Goal: Task Accomplishment & Management: Manage account settings

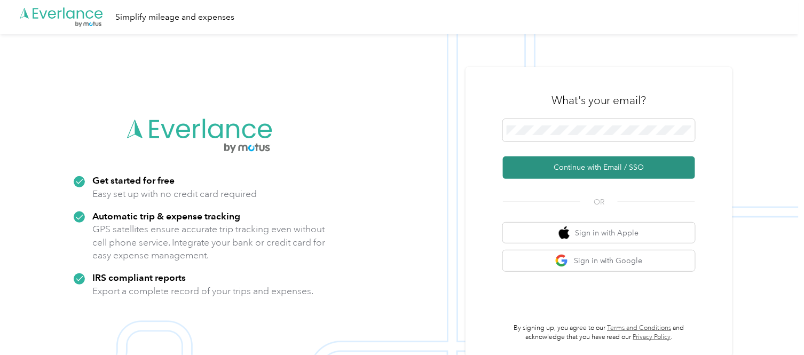
click at [591, 164] on button "Continue with Email / SSO" at bounding box center [599, 167] width 192 height 22
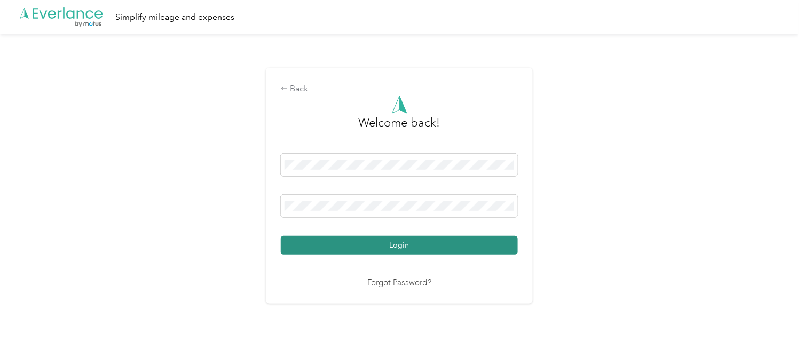
click at [410, 241] on button "Login" at bounding box center [399, 245] width 237 height 19
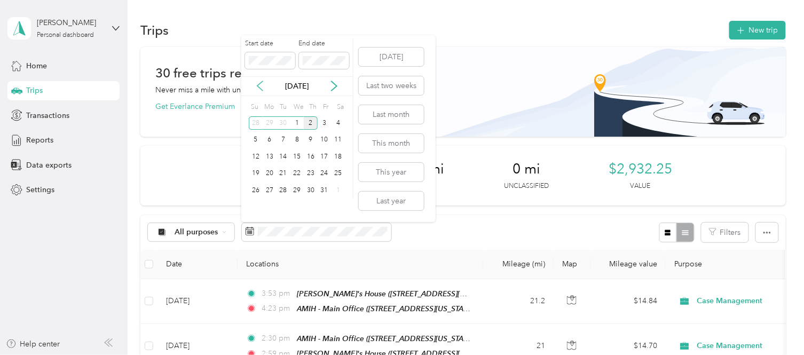
click at [258, 83] on icon at bounding box center [260, 86] width 11 height 11
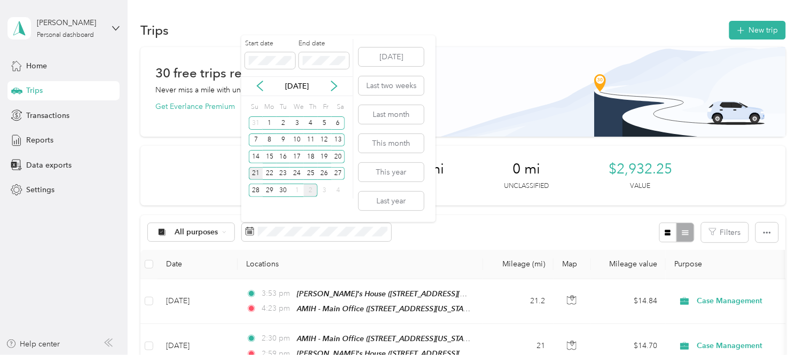
click at [258, 179] on div "21" at bounding box center [256, 173] width 14 height 13
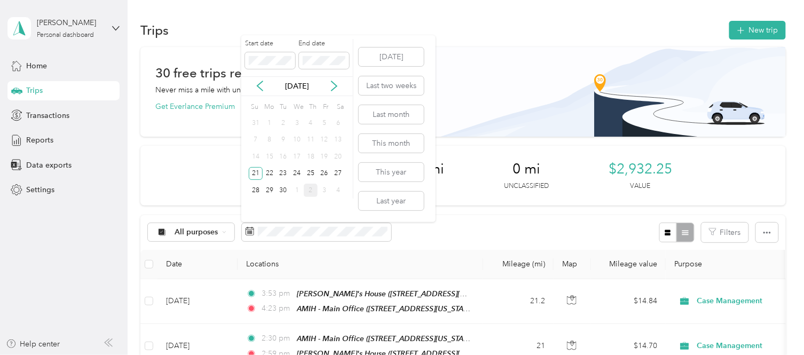
click at [332, 80] on div "[DATE]" at bounding box center [297, 86] width 112 height 20
click at [336, 86] on icon at bounding box center [334, 87] width 5 height 10
click at [338, 123] on div "4" at bounding box center [339, 122] width 14 height 13
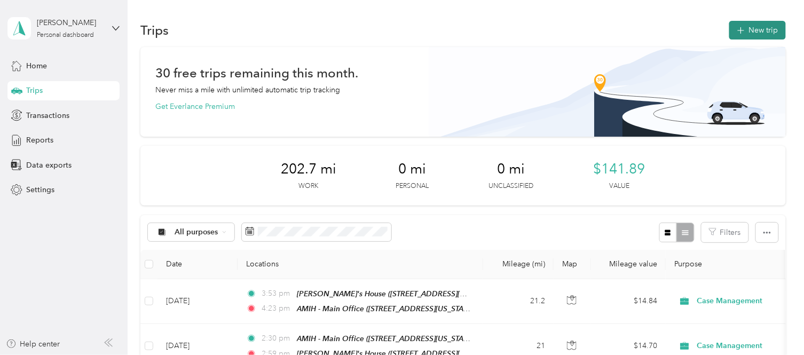
click at [762, 21] on button "New trip" at bounding box center [758, 30] width 57 height 19
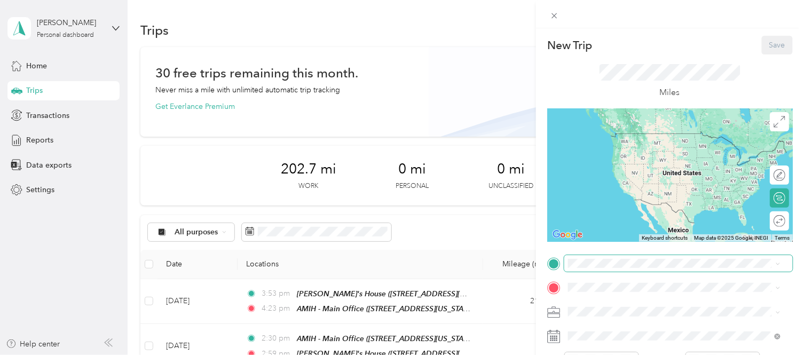
click at [584, 269] on span at bounding box center [678, 263] width 229 height 17
click at [600, 144] on div "TEAM [PERSON_NAME]'s House [STREET_ADDRESS][PERSON_NAME][US_STATE]" at bounding box center [672, 142] width 166 height 26
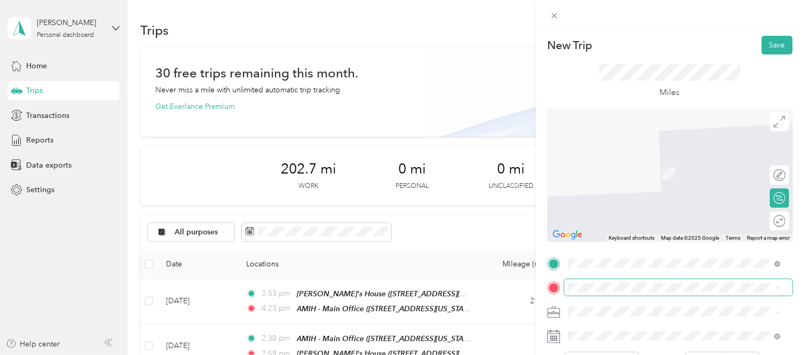
click at [580, 292] on span at bounding box center [678, 287] width 229 height 17
click at [660, 177] on div "TEAM AMIH - Main Office [STREET_ADDRESS][US_STATE]" at bounding box center [642, 164] width 107 height 26
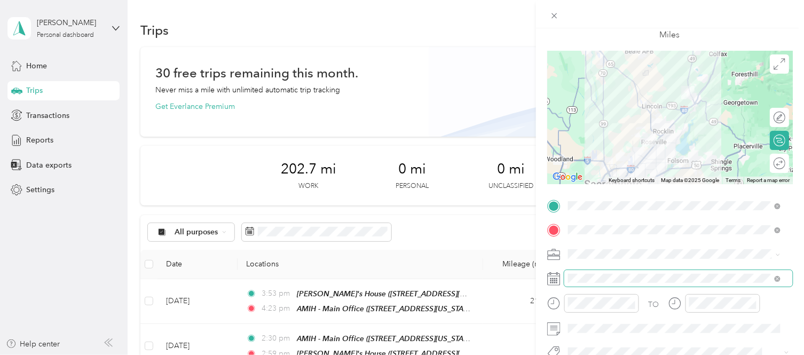
scroll to position [62, 0]
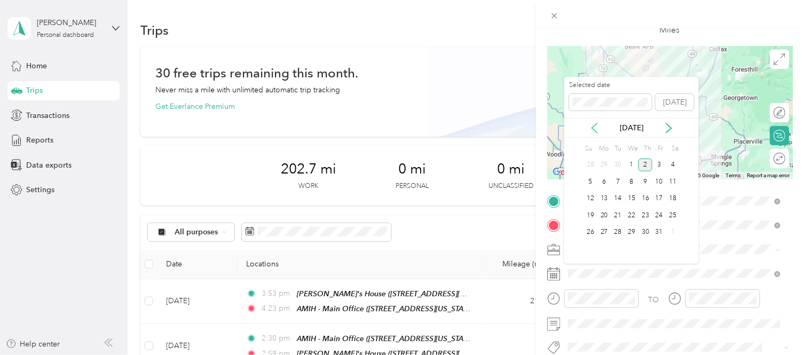
click at [595, 127] on icon at bounding box center [595, 128] width 11 height 11
click at [631, 216] on div "24" at bounding box center [632, 215] width 14 height 13
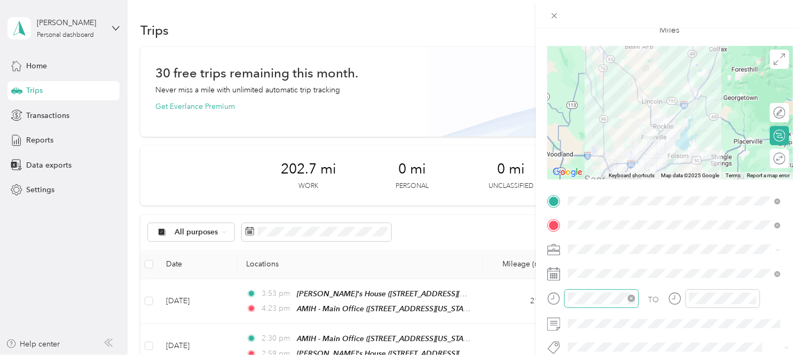
click at [628, 300] on icon "close-circle" at bounding box center [631, 298] width 7 height 7
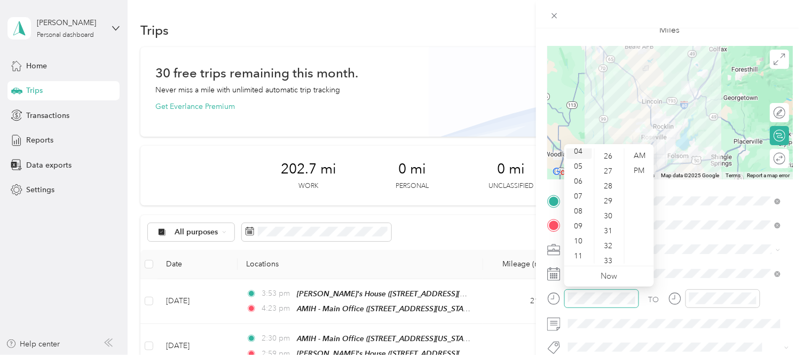
click at [583, 151] on div "04" at bounding box center [580, 151] width 26 height 15
click at [611, 170] on div "01" at bounding box center [610, 170] width 26 height 15
click at [645, 175] on div "PM" at bounding box center [640, 170] width 26 height 15
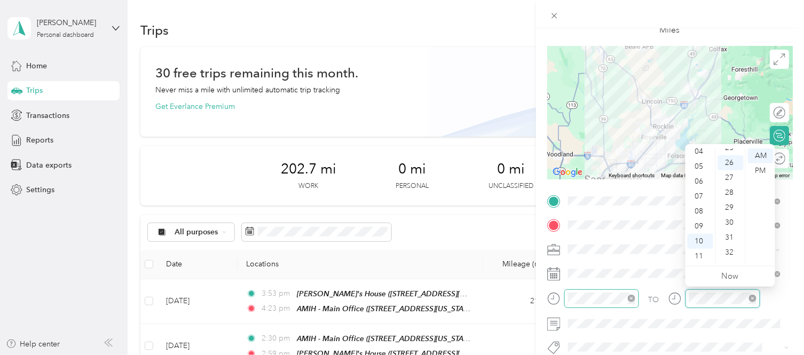
scroll to position [388, 0]
click at [703, 150] on div "04" at bounding box center [701, 151] width 26 height 15
click at [732, 205] on div "29" at bounding box center [731, 201] width 26 height 15
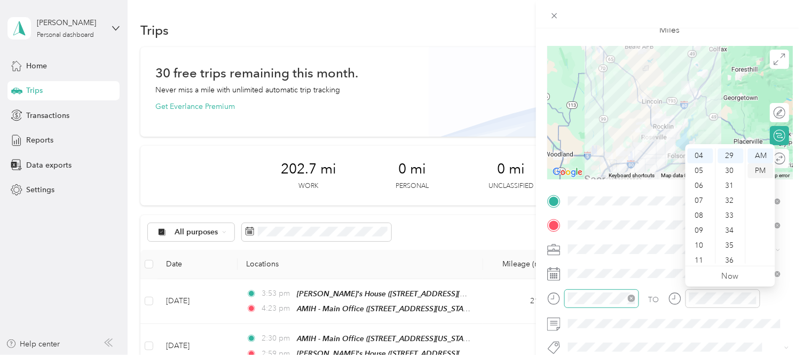
click at [766, 169] on div "PM" at bounding box center [761, 170] width 26 height 15
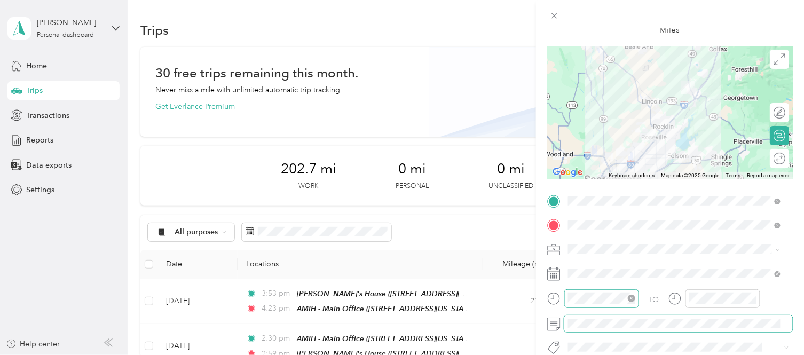
scroll to position [0, 0]
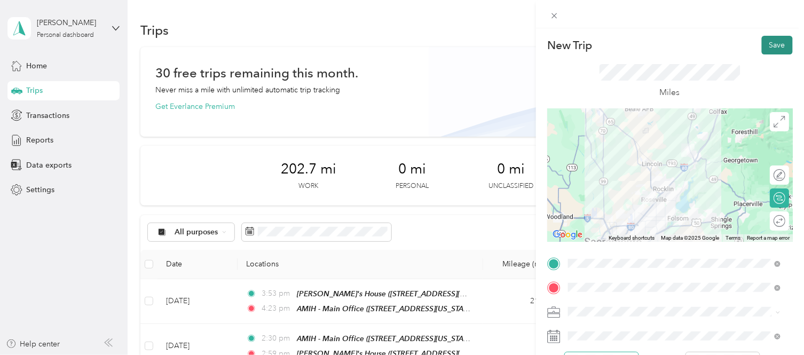
click at [776, 41] on button "Save" at bounding box center [777, 45] width 31 height 19
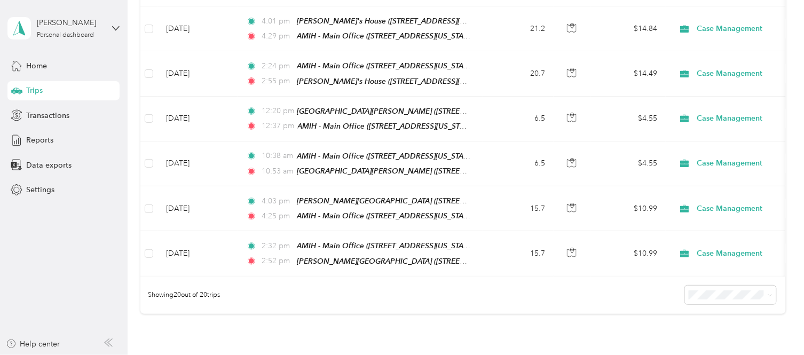
scroll to position [901, 0]
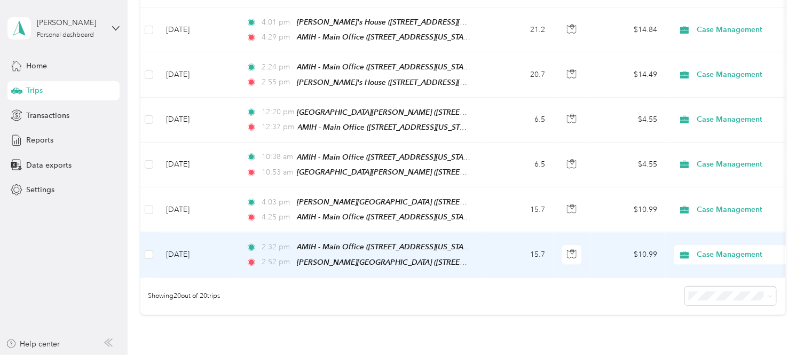
click at [499, 232] on td "15.7" at bounding box center [518, 254] width 70 height 45
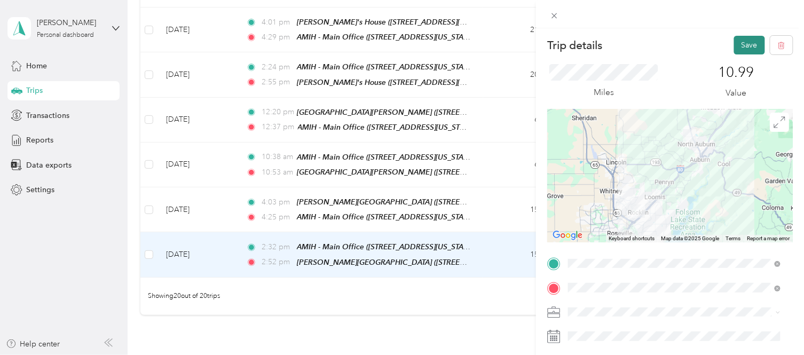
click at [739, 52] on button "Save" at bounding box center [749, 45] width 31 height 19
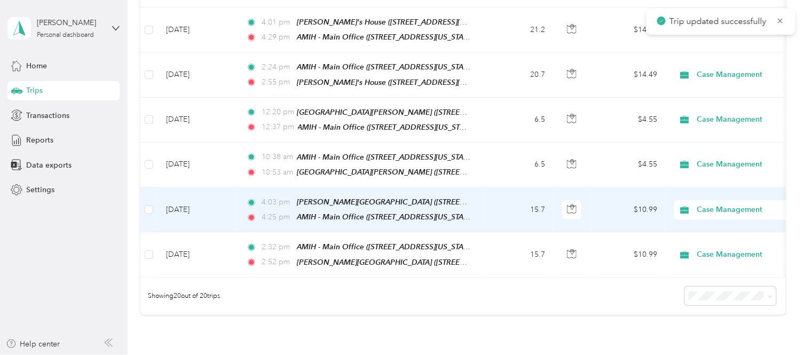
click at [500, 187] on td "15.7" at bounding box center [518, 209] width 70 height 45
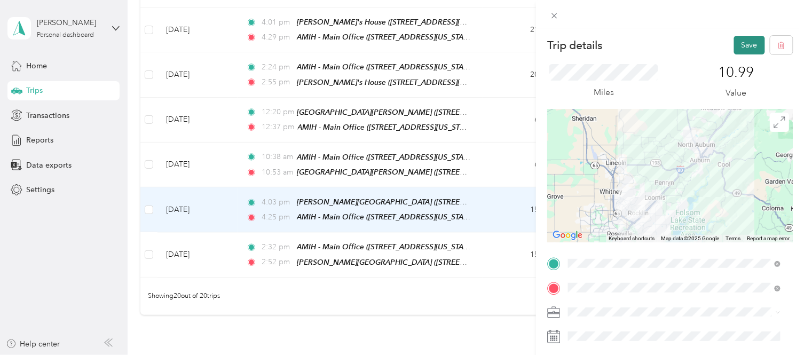
click at [735, 38] on button "Save" at bounding box center [749, 45] width 31 height 19
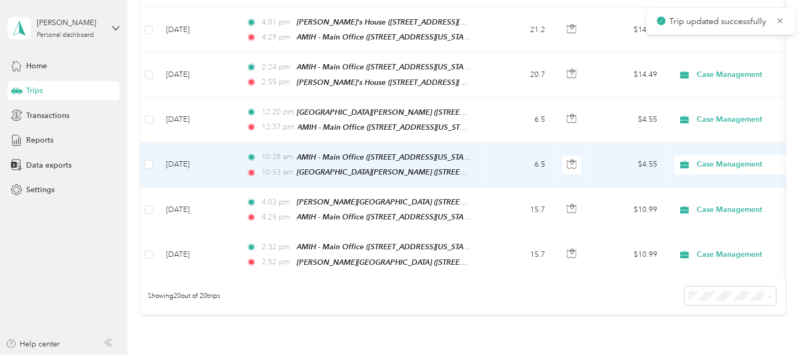
click at [507, 143] on td "6.5" at bounding box center [518, 165] width 70 height 45
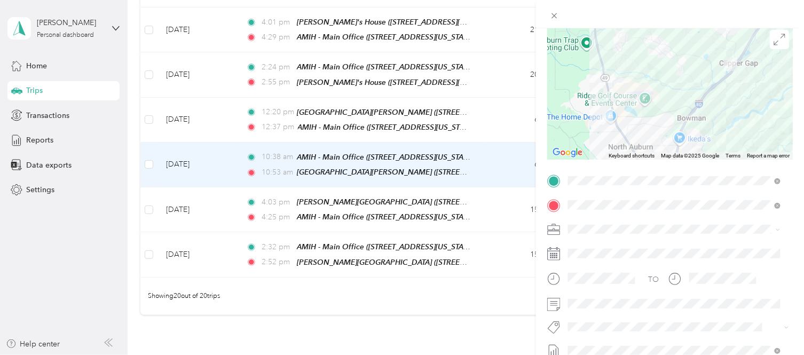
scroll to position [83, 0]
drag, startPoint x: 677, startPoint y: 321, endPoint x: 692, endPoint y: 305, distance: 22.3
click at [692, 305] on div "No tags found" at bounding box center [674, 298] width 220 height 40
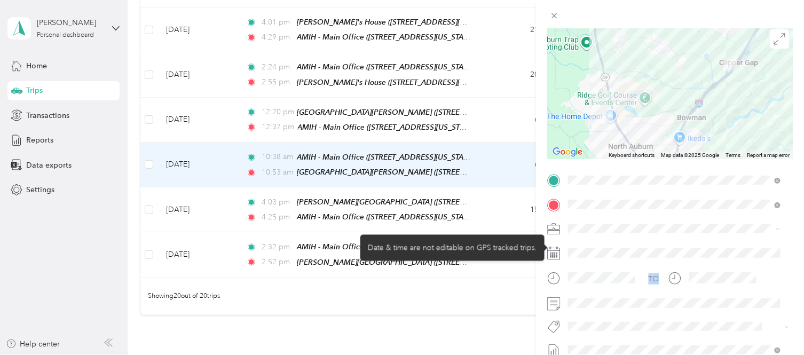
drag, startPoint x: 682, startPoint y: 311, endPoint x: 727, endPoint y: 257, distance: 70.6
click at [727, 257] on div "TO Add photo" at bounding box center [670, 300] width 246 height 257
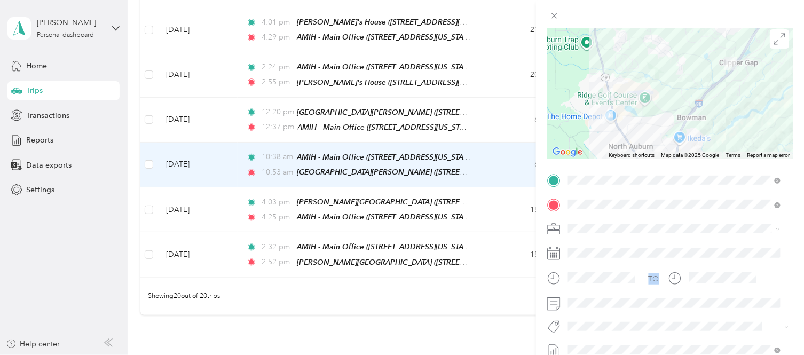
scroll to position [0, 0]
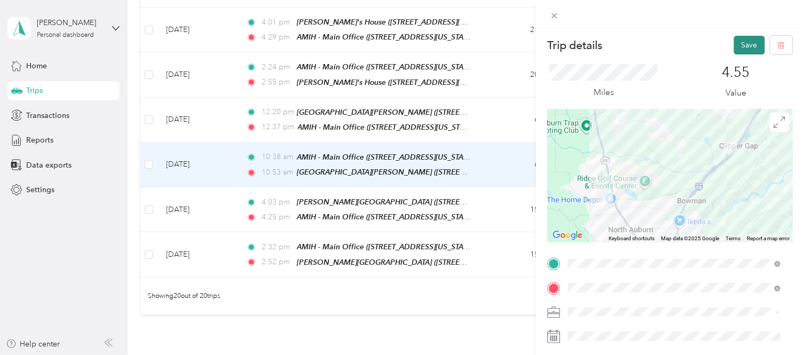
click at [743, 38] on button "Save" at bounding box center [749, 45] width 31 height 19
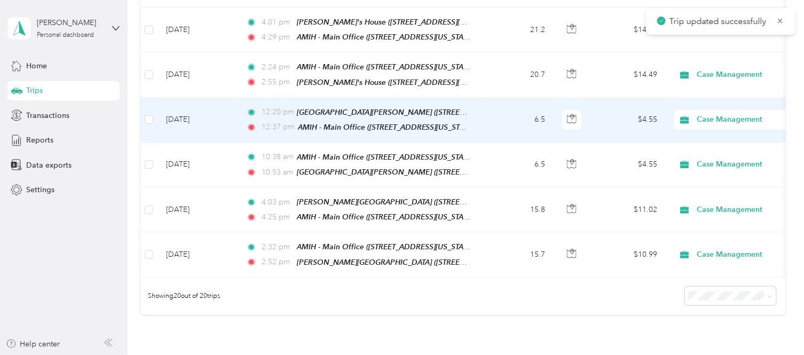
click at [508, 108] on td "6.5" at bounding box center [518, 120] width 70 height 45
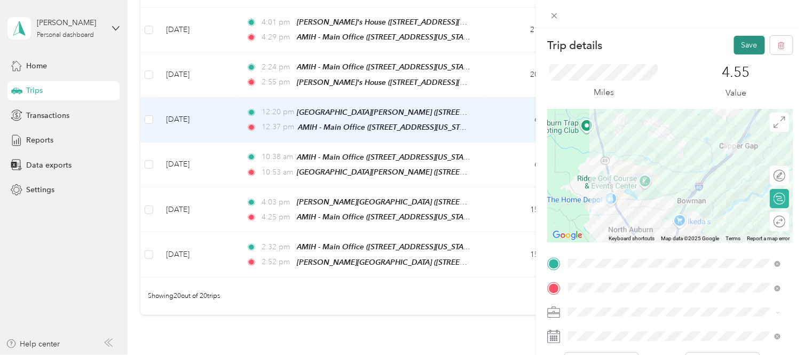
click at [734, 43] on button "Save" at bounding box center [749, 45] width 31 height 19
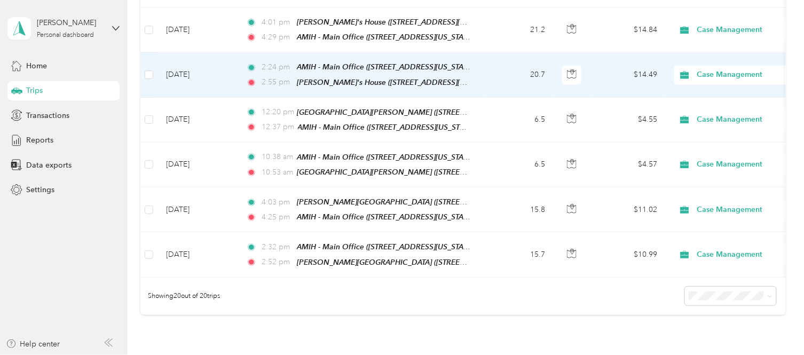
click at [507, 66] on td "20.7" at bounding box center [518, 74] width 70 height 45
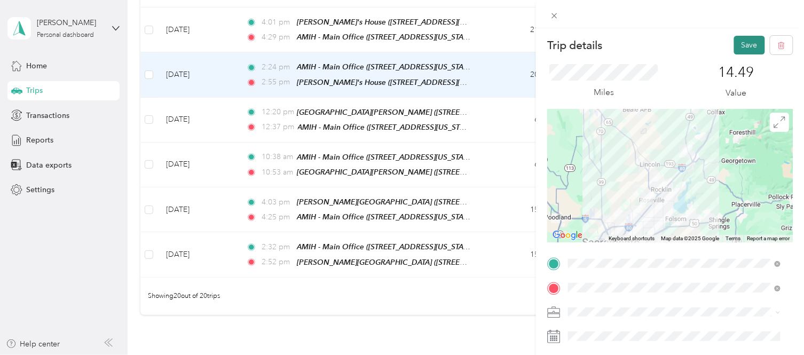
click at [738, 41] on button "Save" at bounding box center [749, 45] width 31 height 19
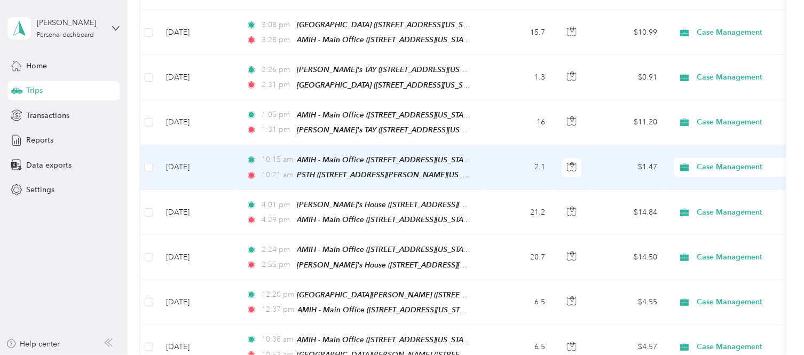
scroll to position [717, 0]
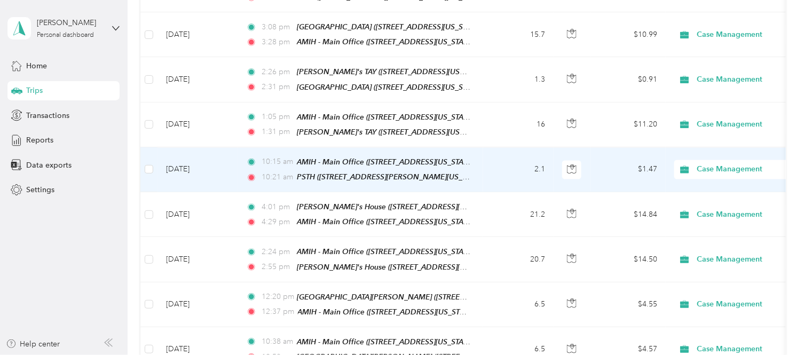
click at [491, 162] on td "2.1" at bounding box center [518, 169] width 70 height 45
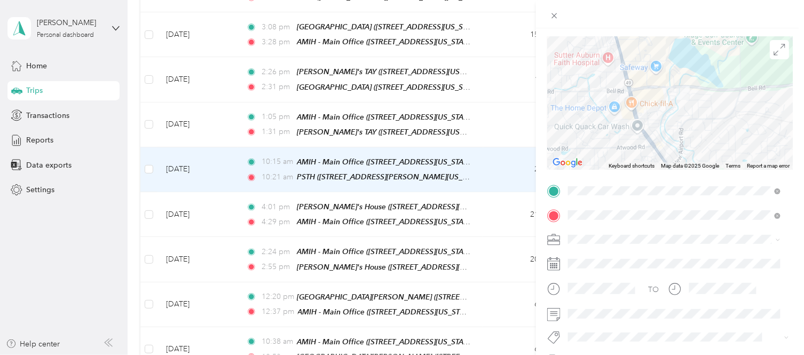
scroll to position [76, 0]
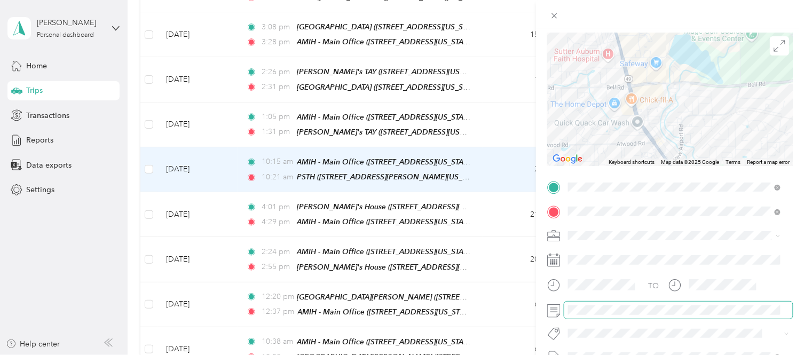
click at [611, 303] on span at bounding box center [678, 310] width 229 height 17
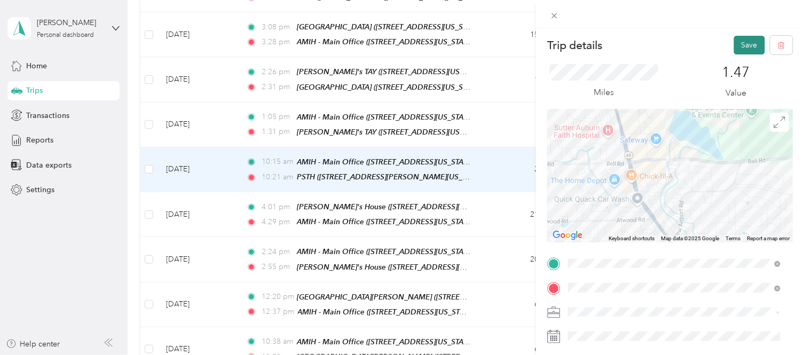
click at [744, 40] on button "Save" at bounding box center [749, 45] width 31 height 19
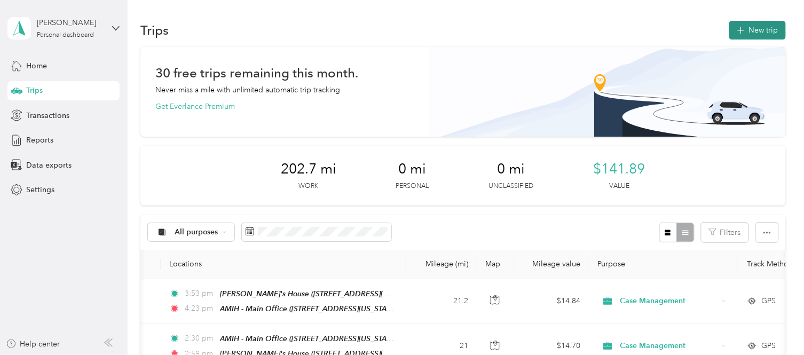
click at [779, 27] on button "New trip" at bounding box center [758, 30] width 57 height 19
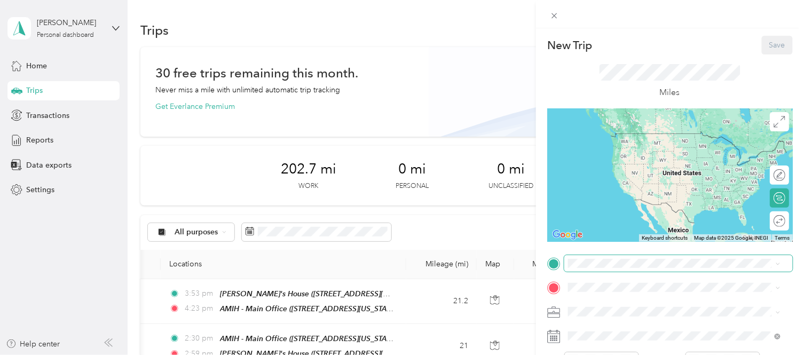
click at [636, 257] on span at bounding box center [678, 263] width 229 height 17
click at [658, 148] on span "[STREET_ADDRESS][PERSON_NAME][US_STATE]" at bounding box center [672, 152] width 166 height 9
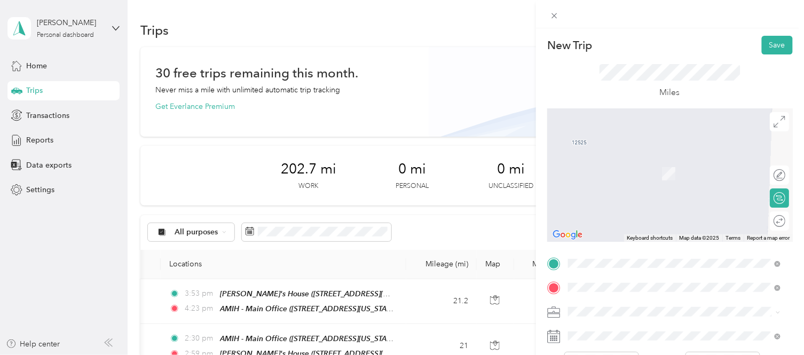
click at [655, 166] on div "TEAM AMIH - Main Office" at bounding box center [642, 163] width 107 height 13
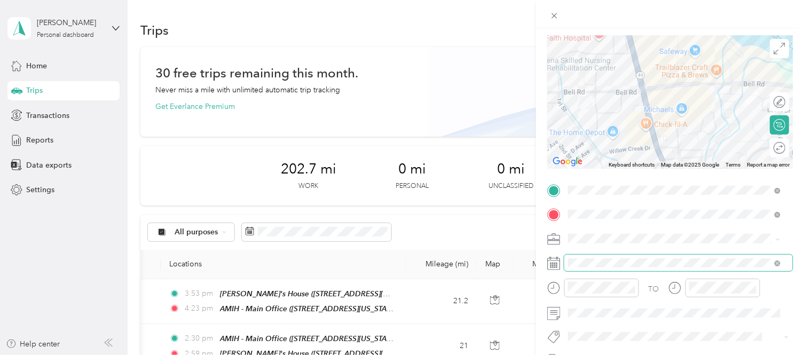
scroll to position [82, 0]
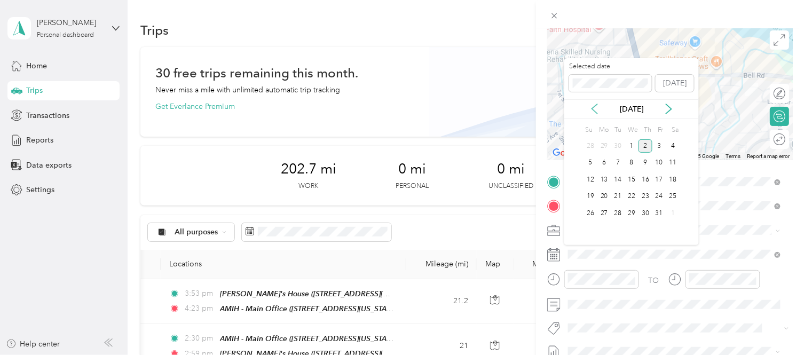
click at [592, 106] on icon at bounding box center [595, 109] width 11 height 11
click at [645, 193] on div "25" at bounding box center [646, 196] width 14 height 13
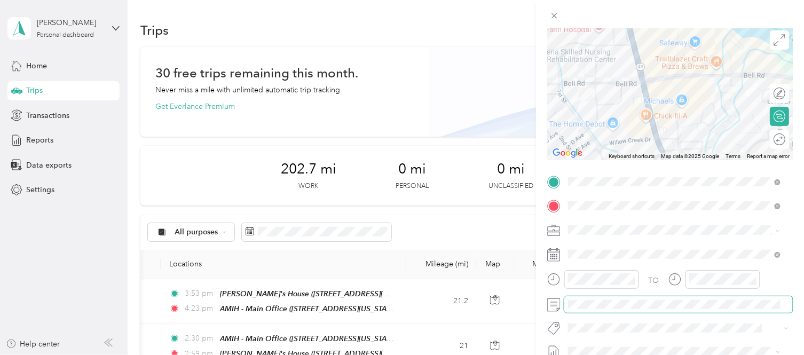
scroll to position [0, 0]
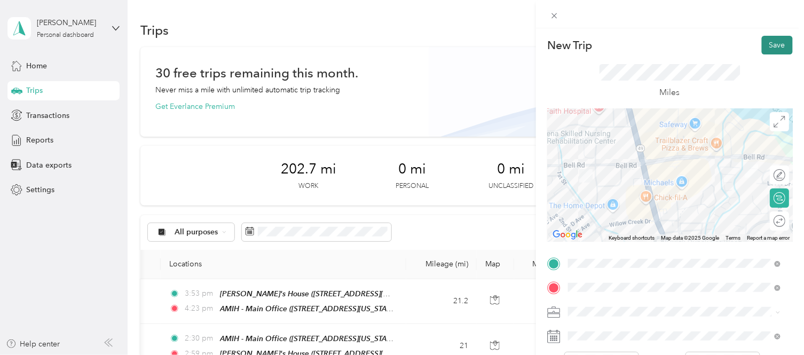
click at [772, 36] on button "Save" at bounding box center [777, 45] width 31 height 19
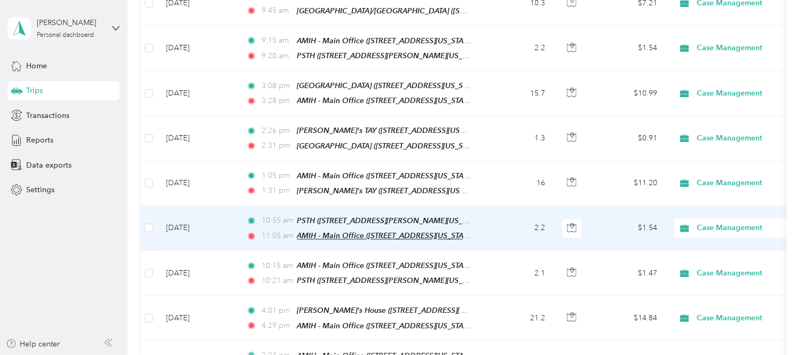
click at [423, 231] on span "AMIH - Main Office ([STREET_ADDRESS][US_STATE])" at bounding box center [386, 235] width 178 height 9
click at [617, 206] on td "$1.54" at bounding box center [628, 228] width 75 height 45
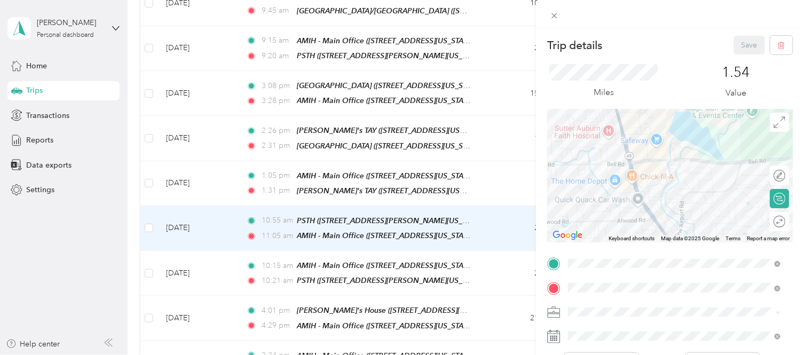
click at [485, 167] on div "Trip details Save This trip cannot be edited because it is either under review,…" at bounding box center [402, 177] width 804 height 355
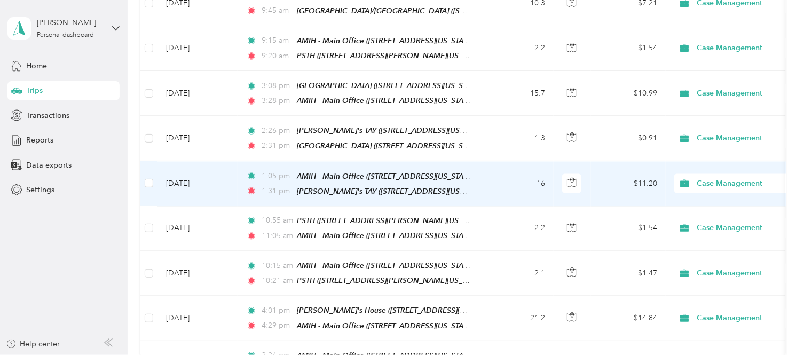
click at [485, 167] on td "16" at bounding box center [518, 183] width 70 height 45
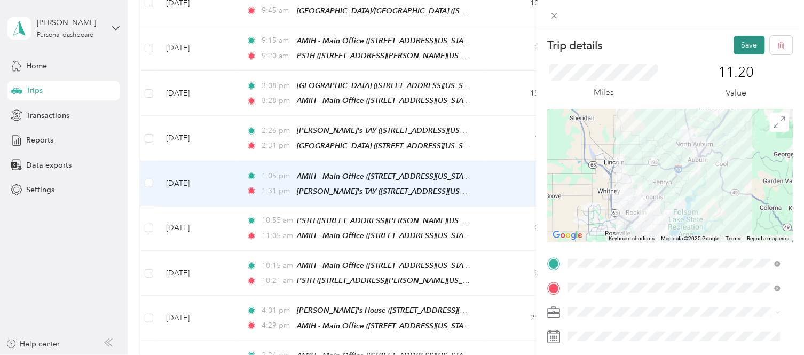
click at [740, 46] on button "Save" at bounding box center [749, 45] width 31 height 19
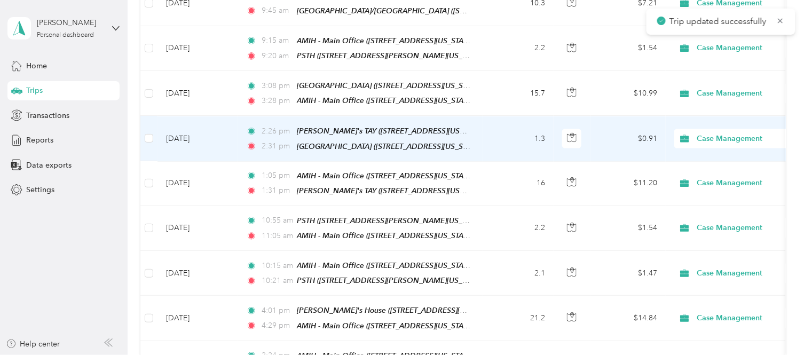
click at [512, 125] on td "1.3" at bounding box center [518, 138] width 70 height 45
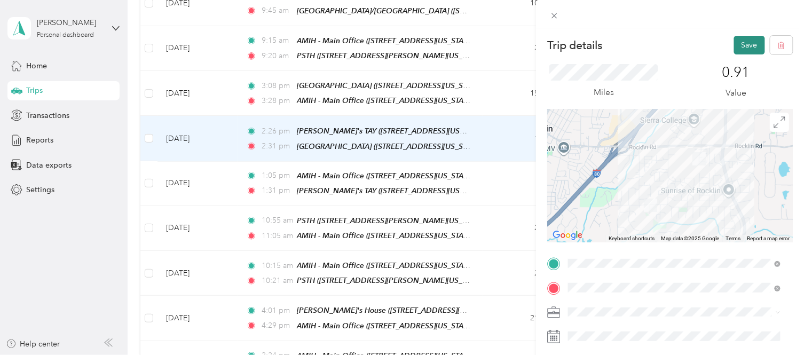
click at [735, 49] on button "Save" at bounding box center [749, 45] width 31 height 19
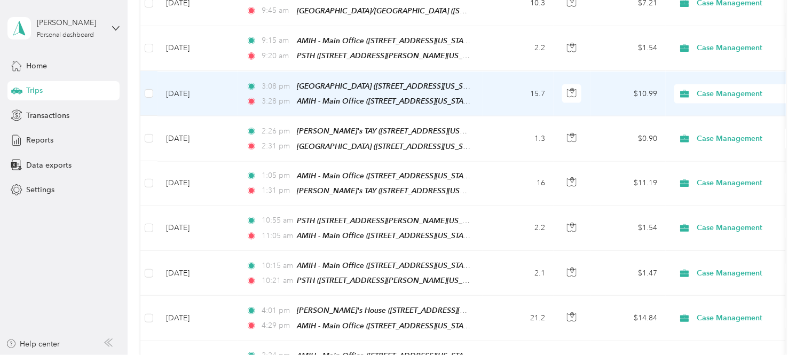
click at [503, 83] on td "15.7" at bounding box center [518, 93] width 70 height 45
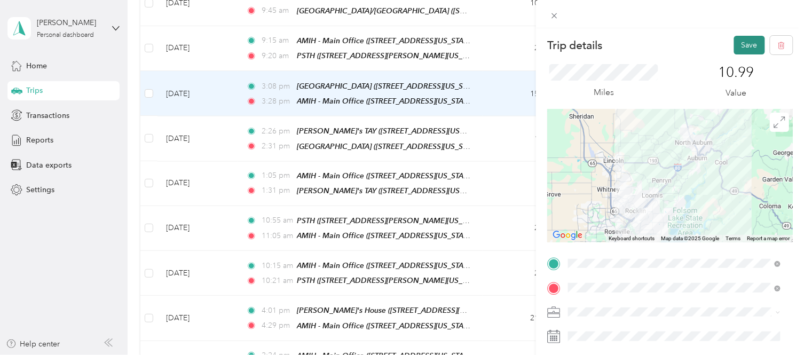
click at [734, 45] on button "Save" at bounding box center [749, 45] width 31 height 19
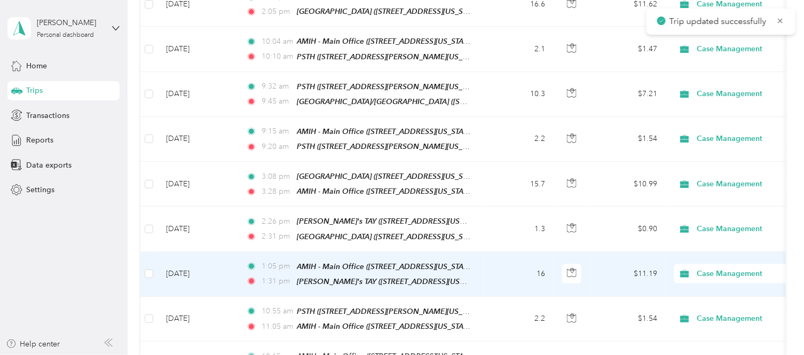
scroll to position [514, 0]
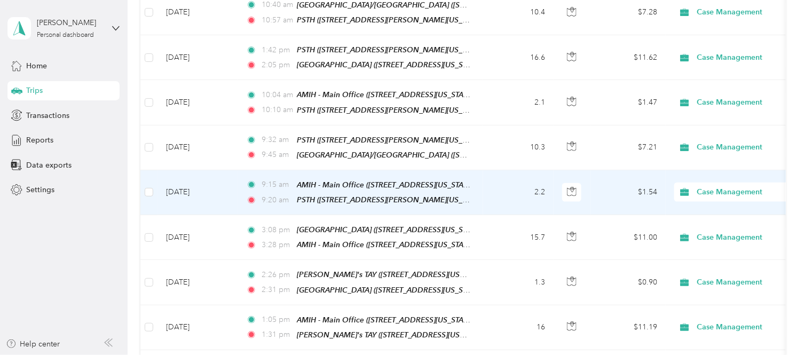
click at [495, 186] on td "2.2" at bounding box center [518, 192] width 70 height 45
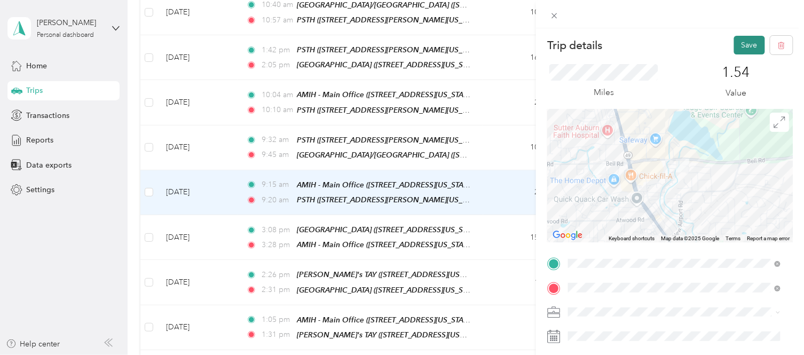
click at [739, 40] on button "Save" at bounding box center [749, 45] width 31 height 19
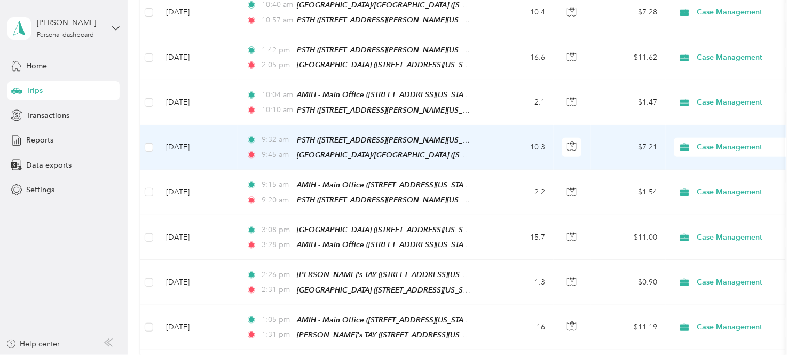
click at [506, 142] on td "10.3" at bounding box center [518, 148] width 70 height 45
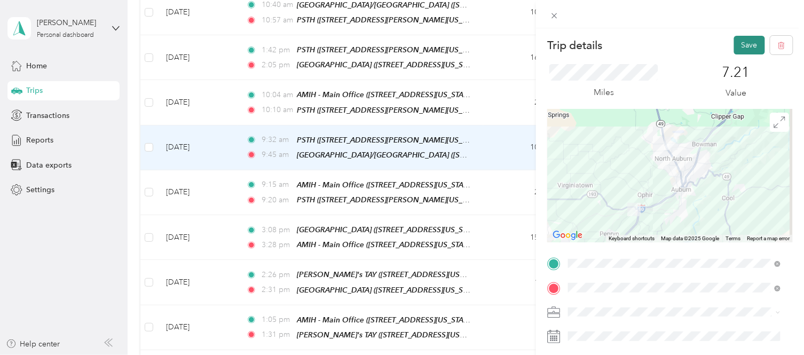
click at [736, 44] on button "Save" at bounding box center [749, 45] width 31 height 19
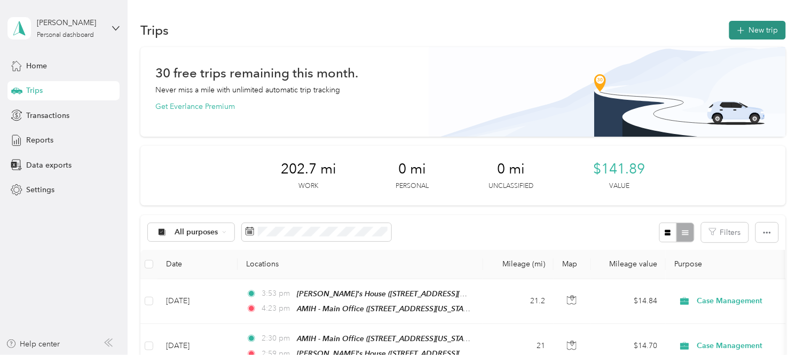
click at [747, 25] on button "New trip" at bounding box center [758, 30] width 57 height 19
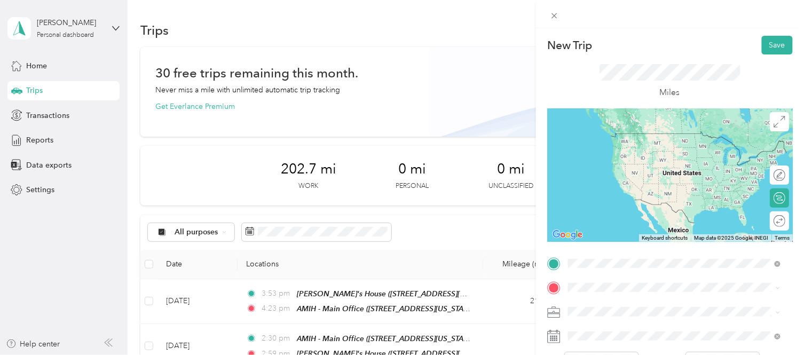
click at [606, 140] on span "TEAM" at bounding box center [605, 140] width 18 height 10
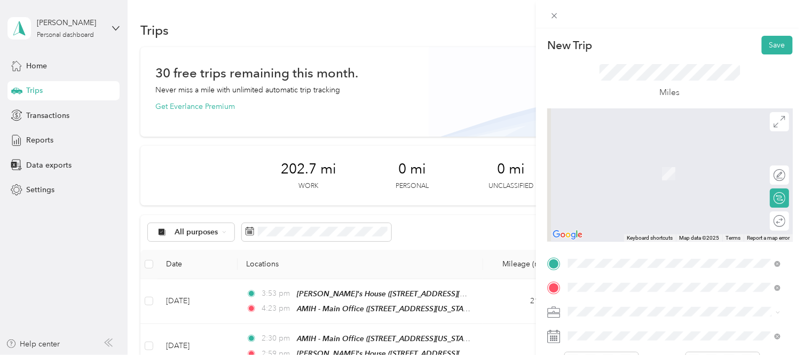
click at [618, 179] on div "TEAM AMIH - Main Office [STREET_ADDRESS][US_STATE]" at bounding box center [642, 170] width 107 height 26
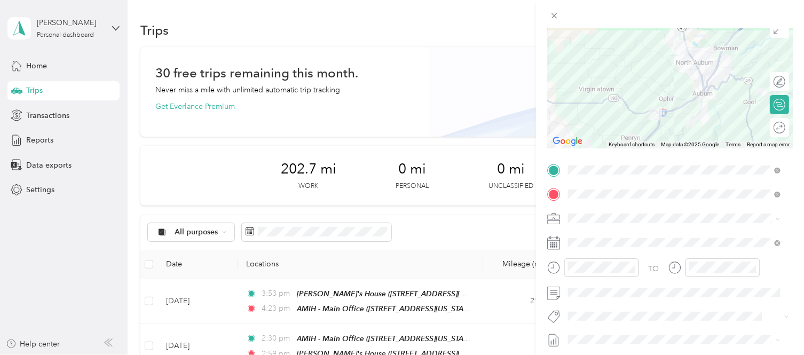
scroll to position [96, 0]
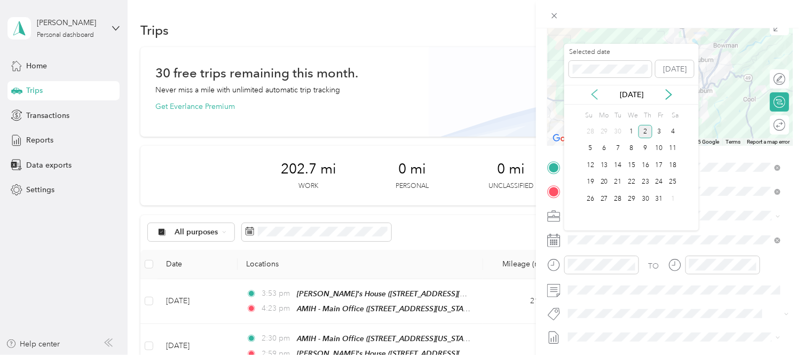
click at [593, 89] on icon at bounding box center [595, 94] width 11 height 11
click at [658, 183] on div "26" at bounding box center [660, 182] width 14 height 13
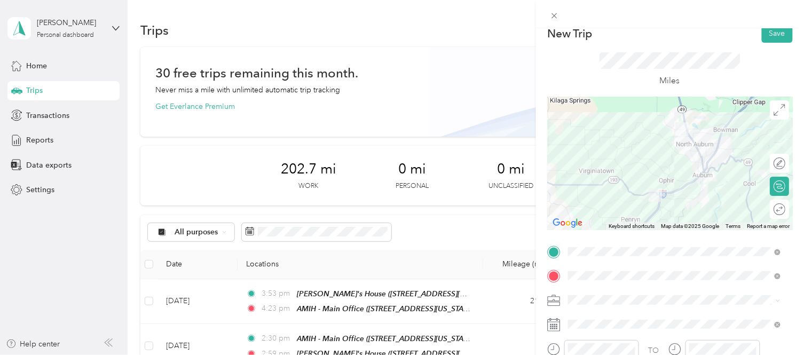
scroll to position [11, 0]
click at [771, 28] on button "Save" at bounding box center [777, 34] width 31 height 19
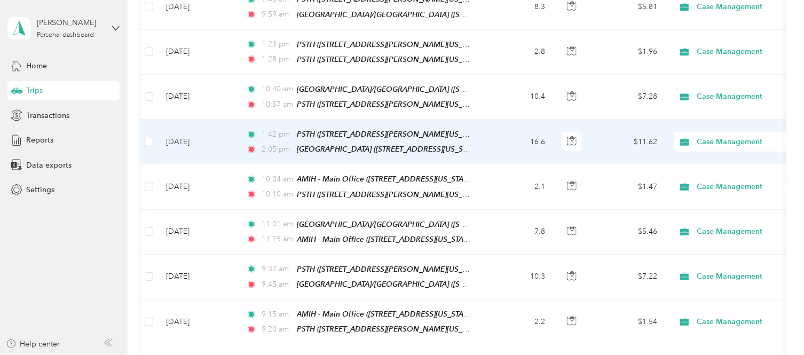
scroll to position [429, 0]
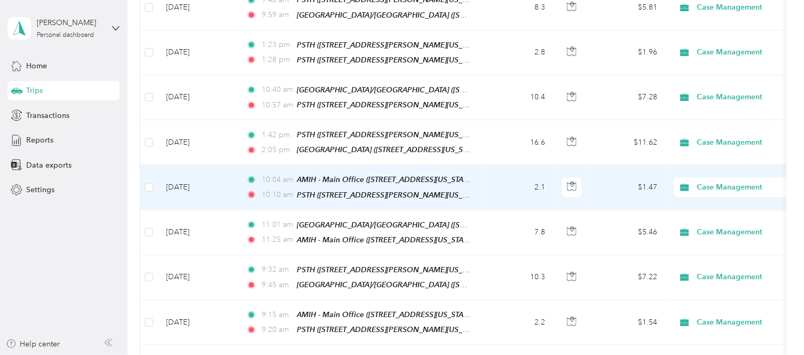
click at [504, 168] on td "2.1" at bounding box center [518, 187] width 70 height 45
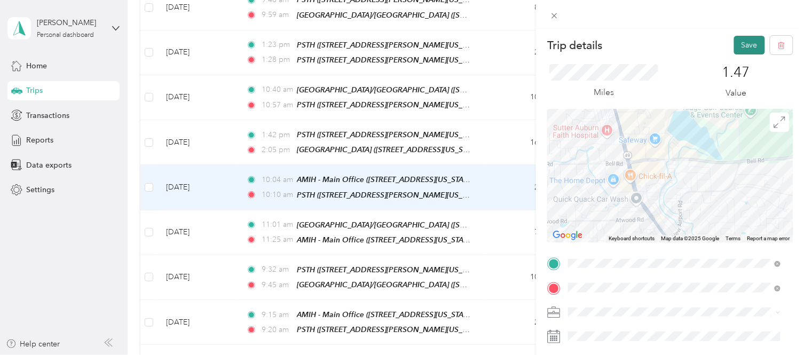
click at [735, 40] on button "Save" at bounding box center [749, 45] width 31 height 19
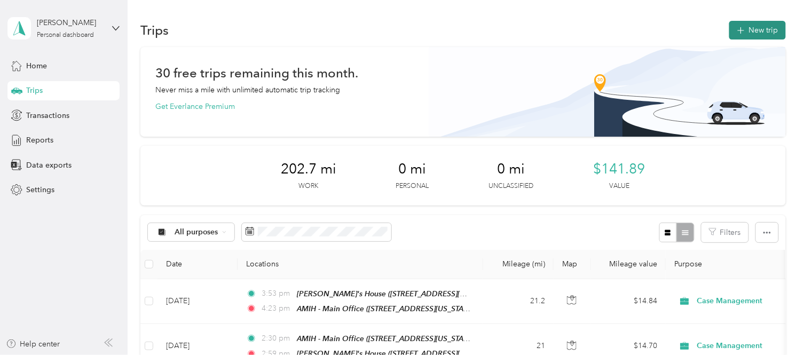
click at [758, 38] on button "New trip" at bounding box center [758, 30] width 57 height 19
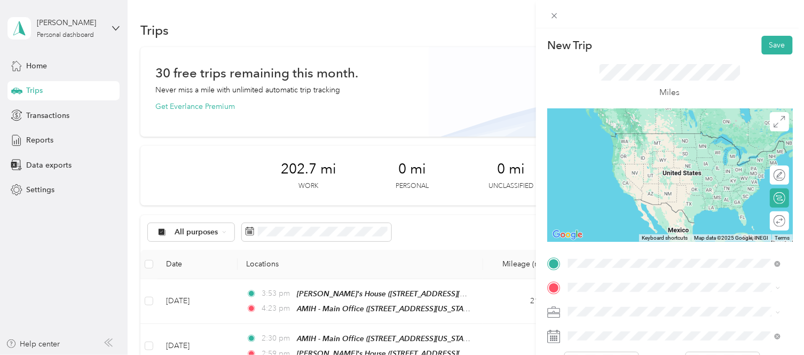
click at [622, 142] on div "TEAM PSTH [STREET_ADDRESS][PERSON_NAME][US_STATE]" at bounding box center [672, 145] width 166 height 26
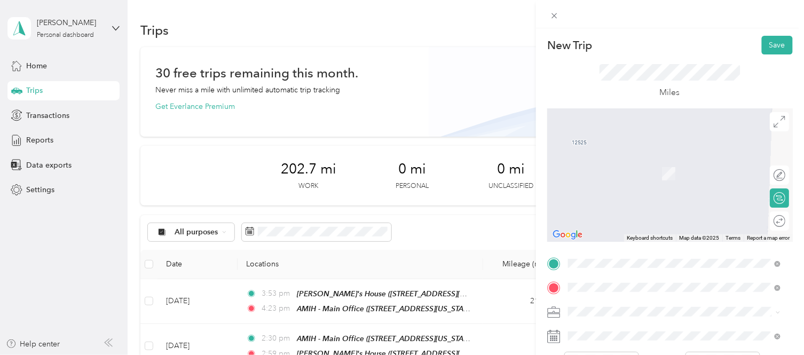
click at [656, 164] on div "TEAM AMIH - Main Office [STREET_ADDRESS][US_STATE]" at bounding box center [642, 170] width 107 height 26
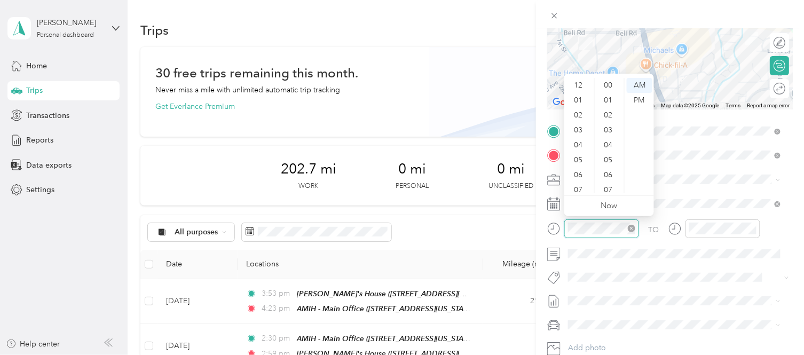
scroll to position [64, 0]
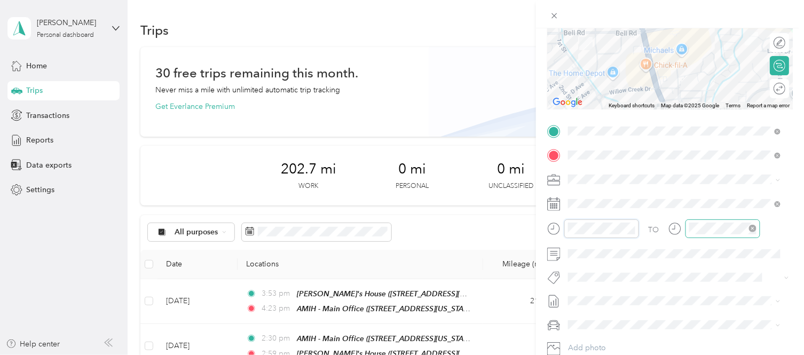
click at [706, 229] on div at bounding box center [723, 228] width 75 height 19
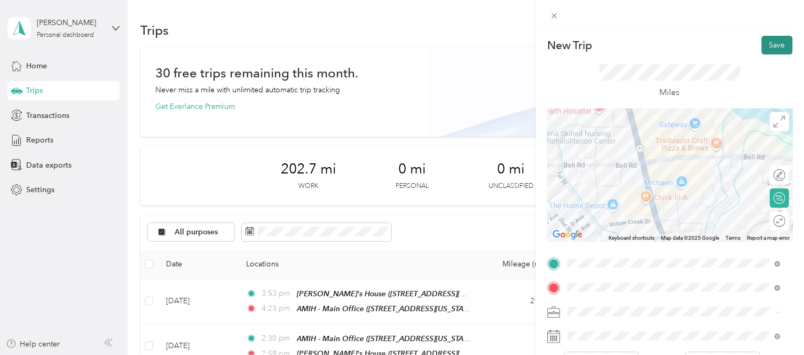
click at [777, 40] on button "Save" at bounding box center [777, 45] width 31 height 19
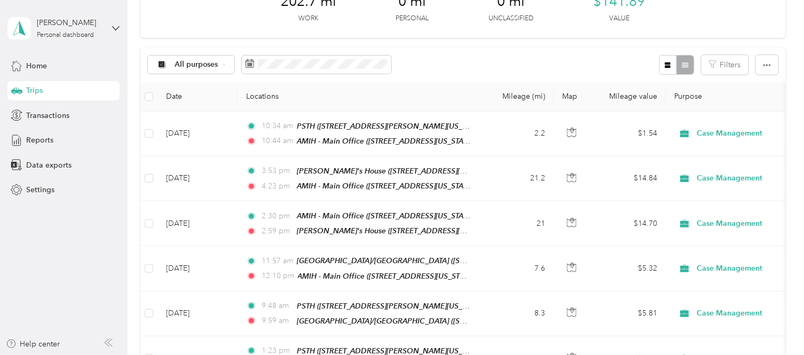
scroll to position [166, 0]
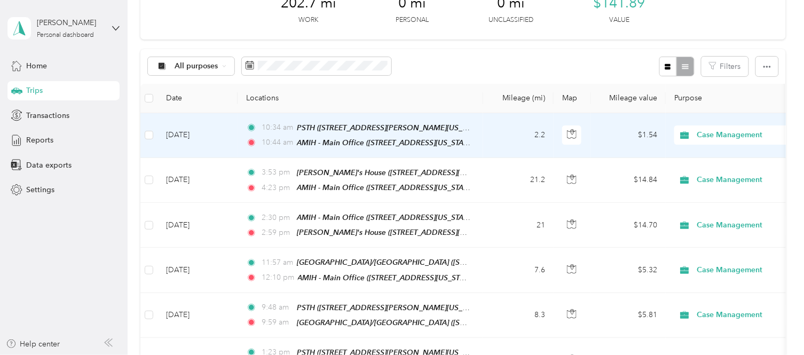
click at [499, 141] on td "2.2" at bounding box center [518, 135] width 70 height 45
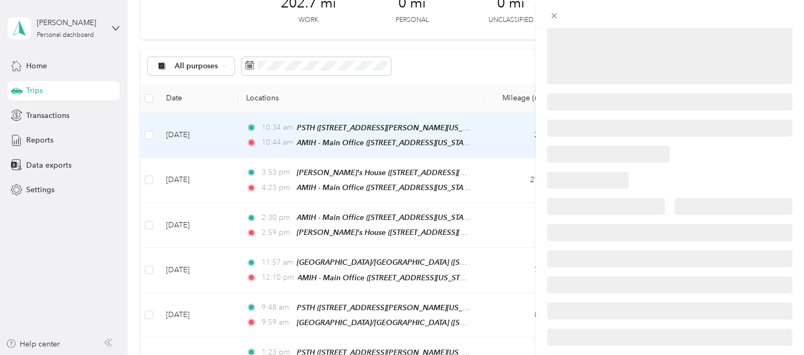
scroll to position [166, 0]
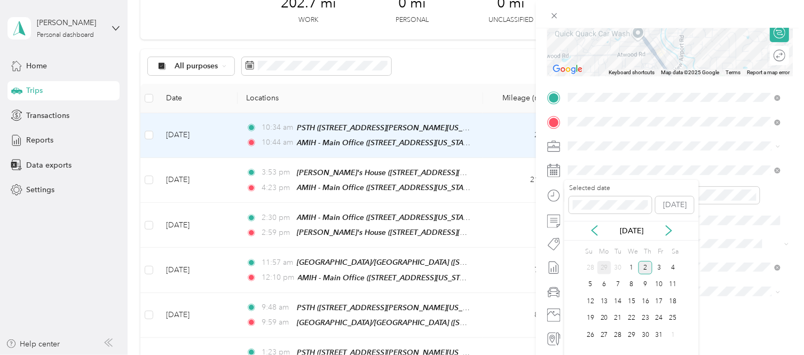
click at [605, 270] on div "29" at bounding box center [605, 267] width 14 height 13
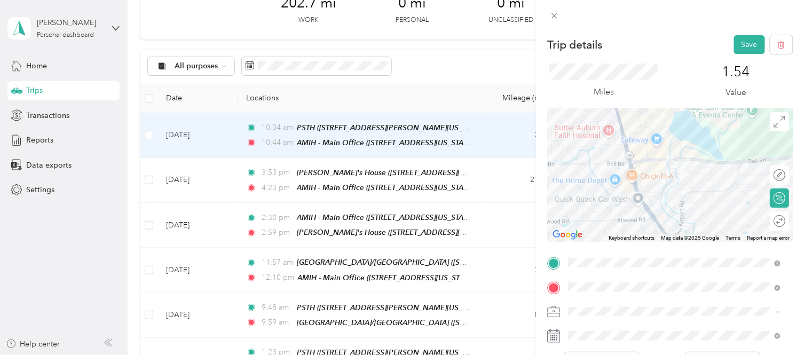
scroll to position [0, 0]
click at [734, 46] on button "Save" at bounding box center [749, 45] width 31 height 19
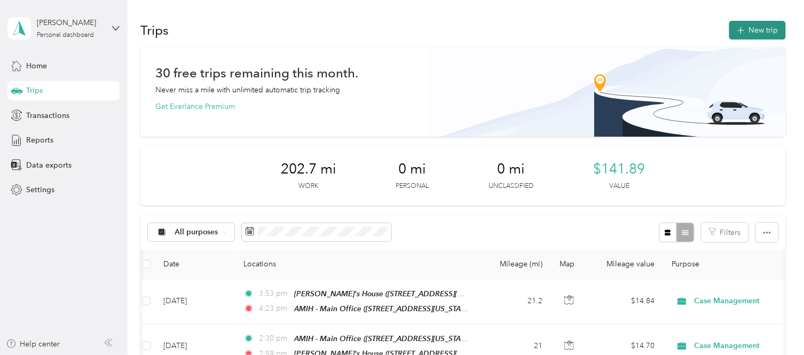
click at [757, 29] on button "New trip" at bounding box center [758, 30] width 57 height 19
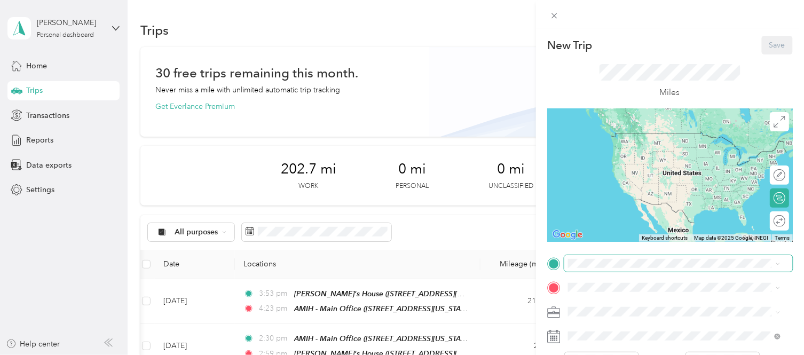
click at [618, 268] on span at bounding box center [678, 263] width 229 height 17
click at [631, 154] on div "TEAM AMIH - Main Office [STREET_ADDRESS][US_STATE]" at bounding box center [642, 145] width 107 height 26
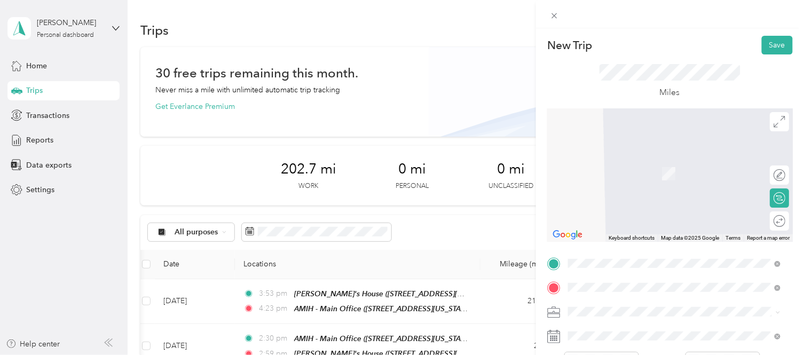
click at [664, 175] on span "[STREET_ADDRESS][PERSON_NAME][US_STATE]" at bounding box center [672, 177] width 166 height 9
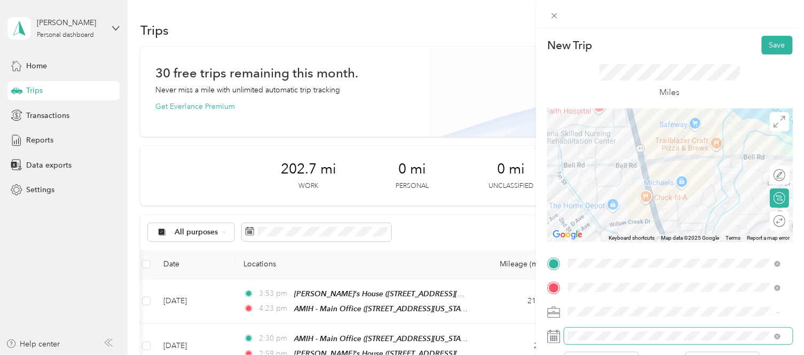
click at [616, 329] on span at bounding box center [678, 336] width 229 height 17
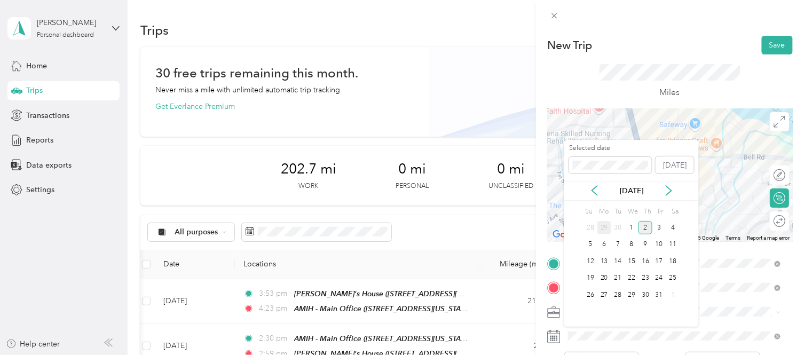
click at [608, 225] on div "29" at bounding box center [605, 227] width 14 height 13
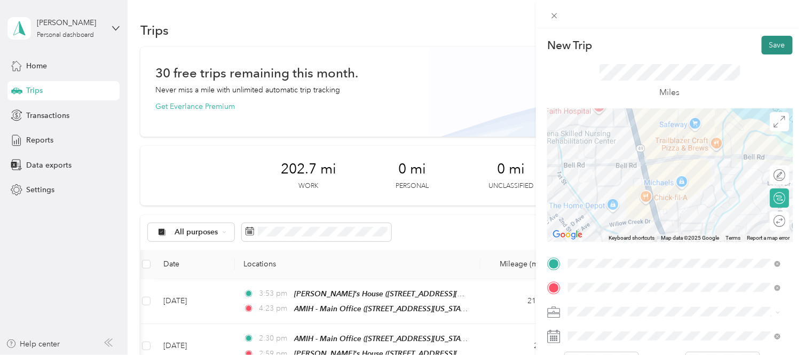
click at [764, 43] on button "Save" at bounding box center [777, 45] width 31 height 19
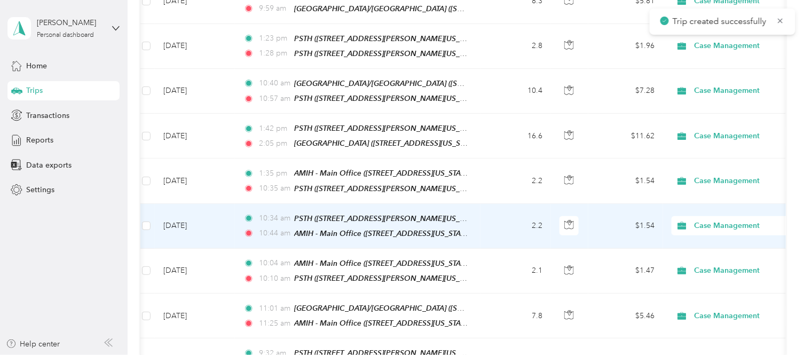
scroll to position [436, 0]
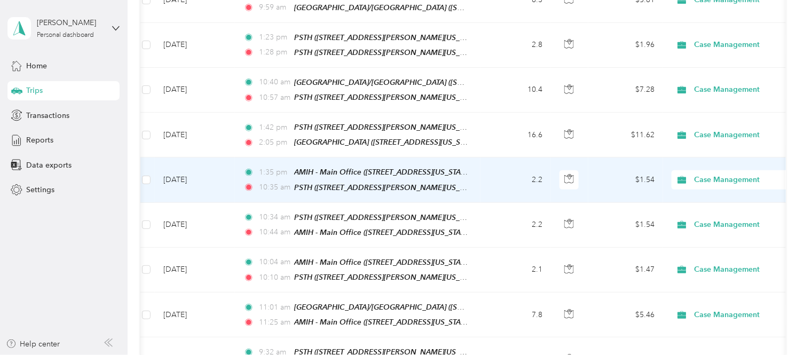
click at [498, 174] on td "2.2" at bounding box center [516, 180] width 70 height 45
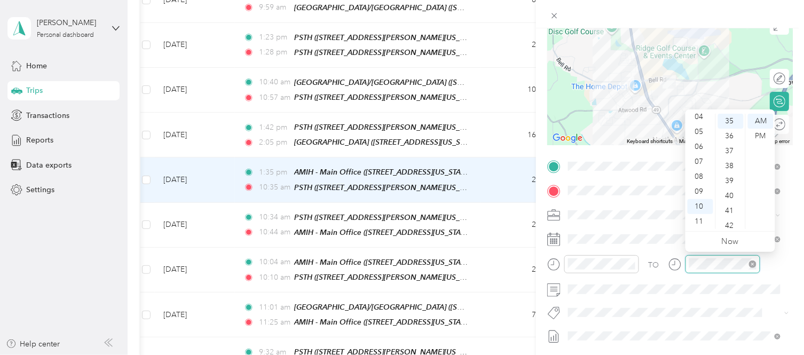
scroll to position [14, 0]
click at [765, 131] on div "PM" at bounding box center [761, 136] width 26 height 15
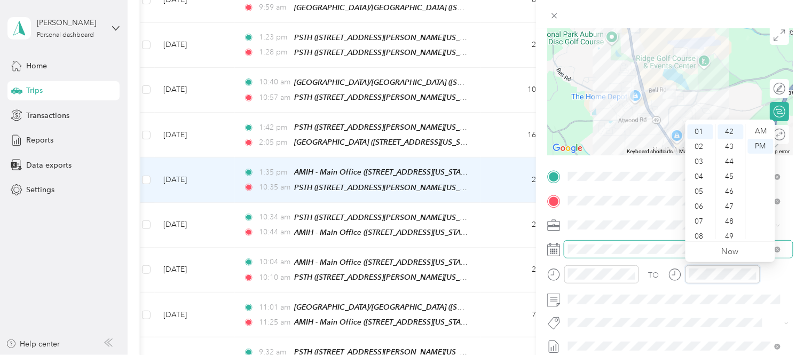
scroll to position [0, 0]
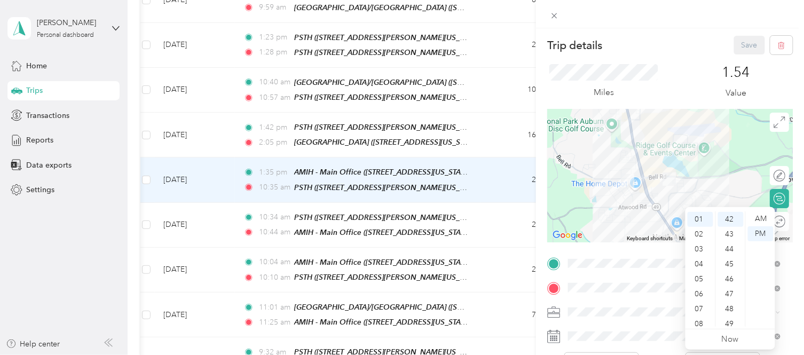
click at [657, 75] on div "Miles 1.54 Value" at bounding box center [670, 81] width 246 height 54
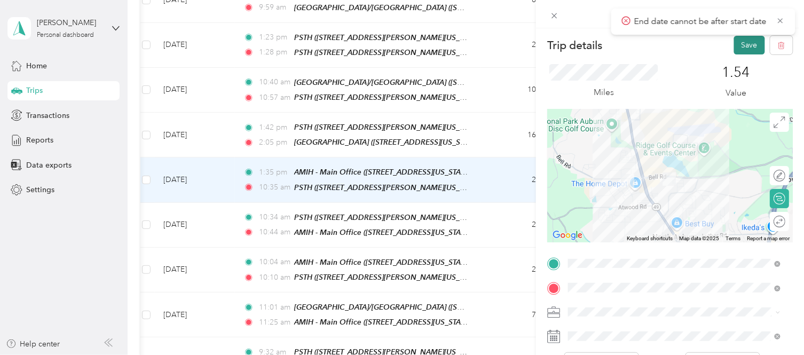
click at [734, 45] on button "Save" at bounding box center [749, 45] width 31 height 19
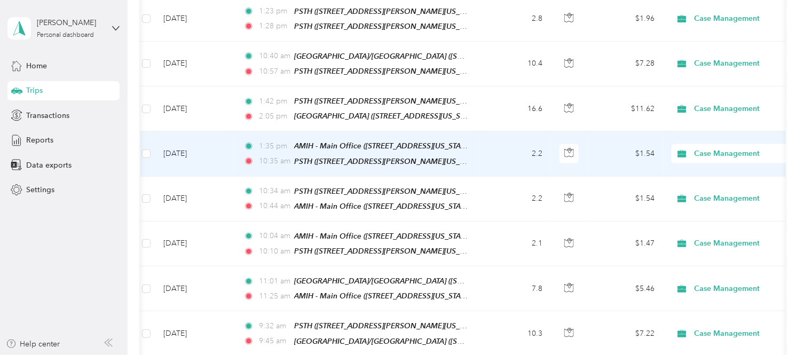
scroll to position [505, 0]
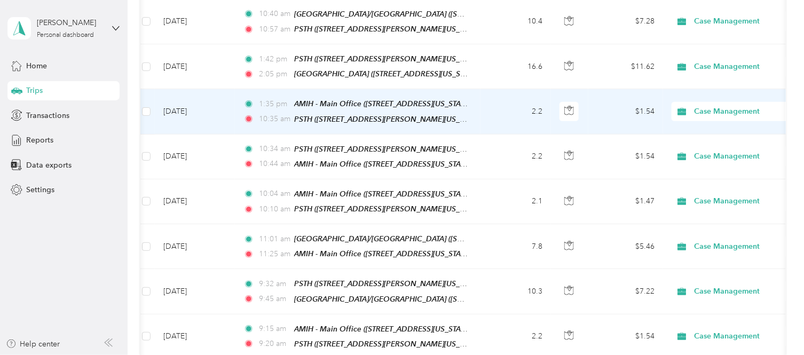
click at [495, 107] on td "2.2" at bounding box center [516, 111] width 70 height 45
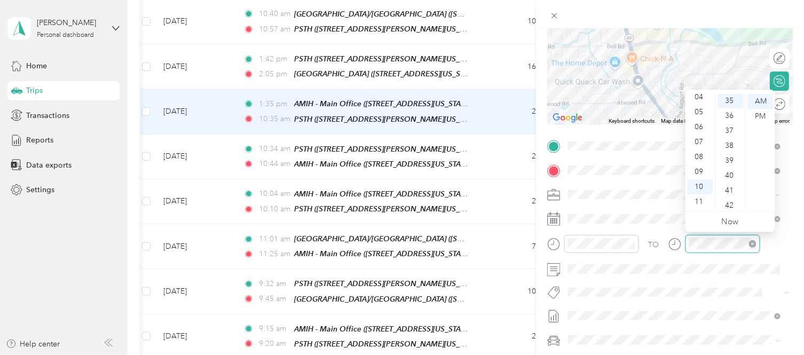
scroll to position [523, 0]
click at [763, 109] on div "PM" at bounding box center [761, 116] width 26 height 15
click at [700, 119] on div "05" at bounding box center [701, 112] width 26 height 15
click at [701, 105] on div "05" at bounding box center [701, 112] width 26 height 15
click at [716, 104] on ul "00 01 02 03 04 05 06 07 08 09 10 11 12 13 14 15 16 17 18 19 20 21 22 23 24 25 2…" at bounding box center [731, 151] width 30 height 115
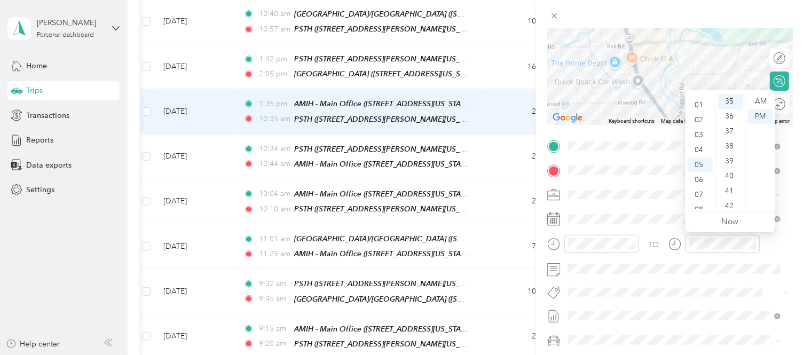
scroll to position [0, 0]
click at [697, 119] on div "01" at bounding box center [701, 116] width 26 height 15
click at [728, 203] on div "42" at bounding box center [731, 206] width 26 height 15
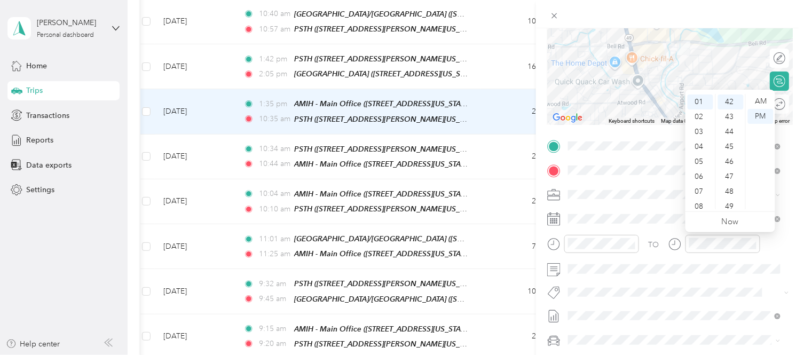
click at [776, 242] on div "TO" at bounding box center [670, 248] width 246 height 26
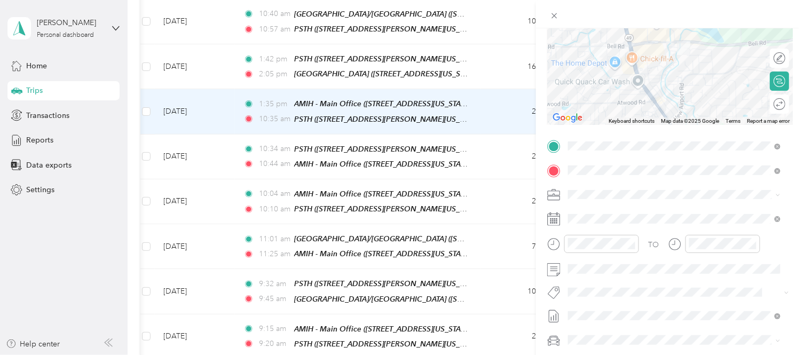
scroll to position [0, 0]
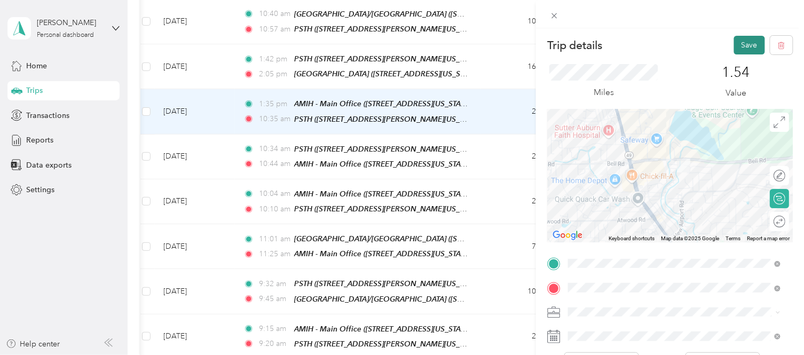
click at [748, 48] on button "Save" at bounding box center [749, 45] width 31 height 19
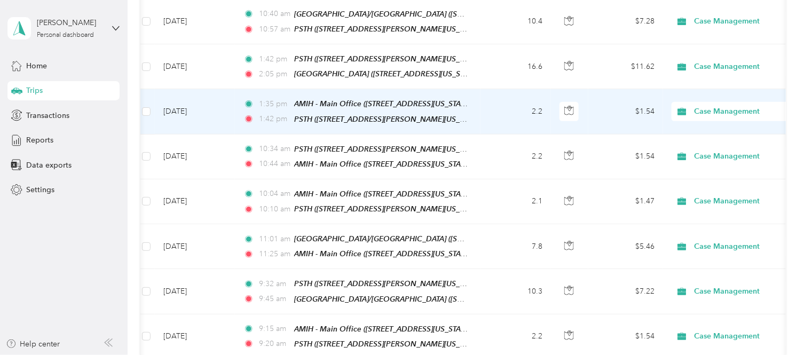
click at [276, 98] on span "1:35 pm" at bounding box center [274, 104] width 30 height 12
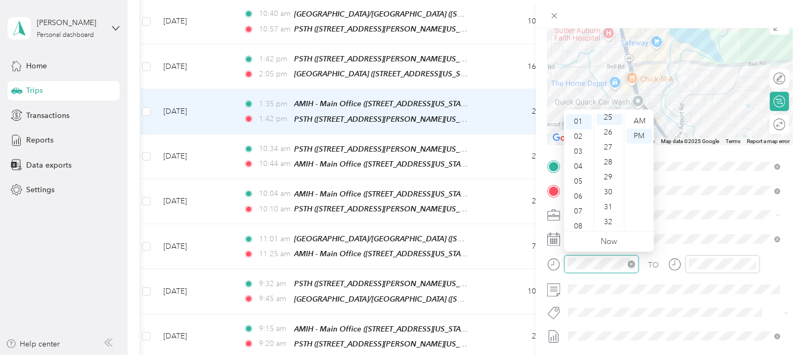
scroll to position [374, 0]
click at [707, 257] on div at bounding box center [723, 264] width 75 height 19
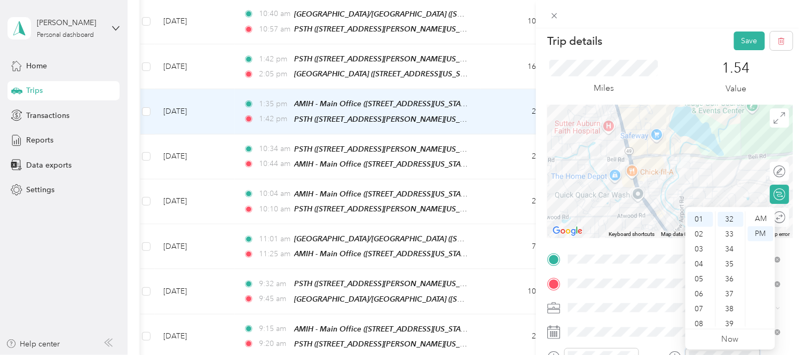
scroll to position [0, 0]
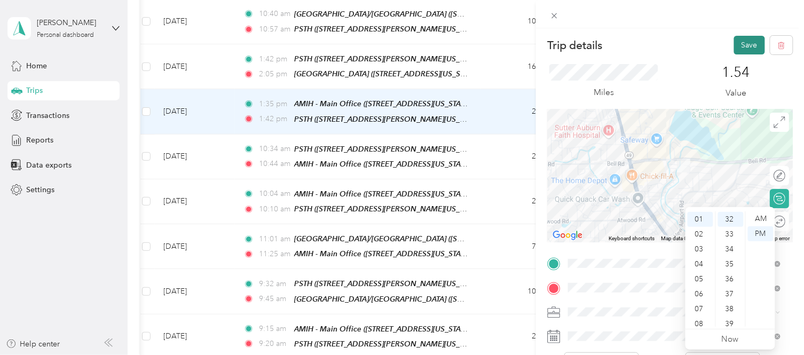
click at [746, 45] on button "Save" at bounding box center [749, 45] width 31 height 19
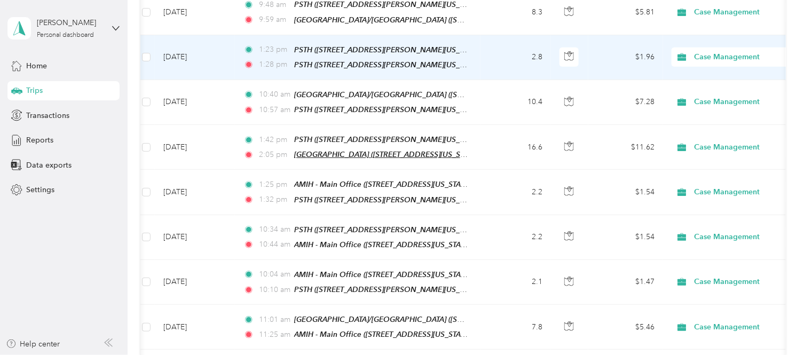
scroll to position [423, 0]
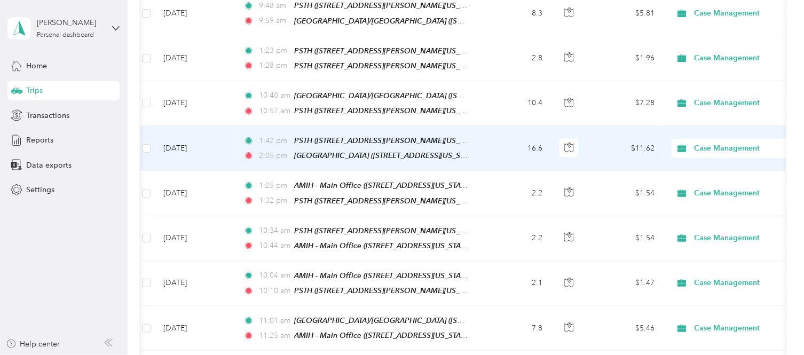
click at [488, 144] on td "16.6" at bounding box center [516, 148] width 70 height 45
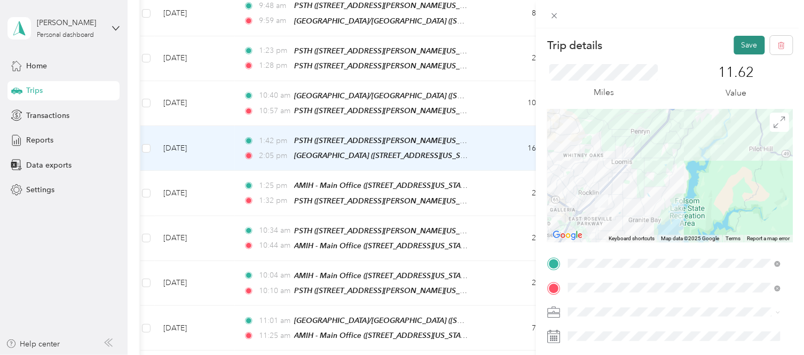
click at [742, 43] on button "Save" at bounding box center [749, 45] width 31 height 19
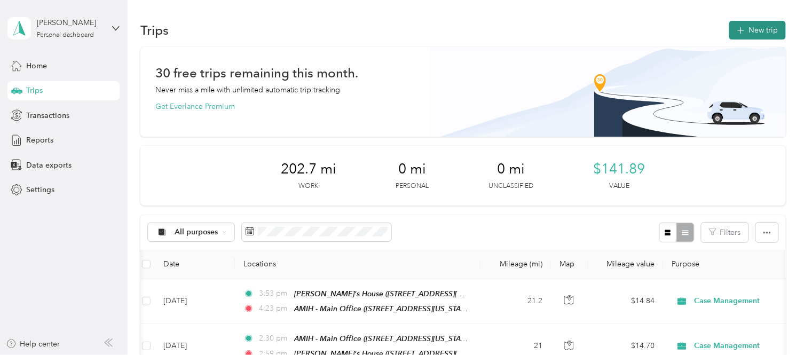
click at [744, 33] on button "New trip" at bounding box center [758, 30] width 57 height 19
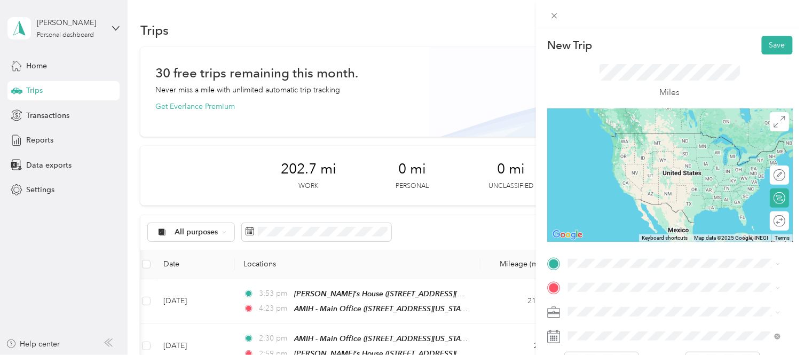
click at [660, 137] on strong "[PERSON_NAME]'s Place" at bounding box center [670, 135] width 90 height 10
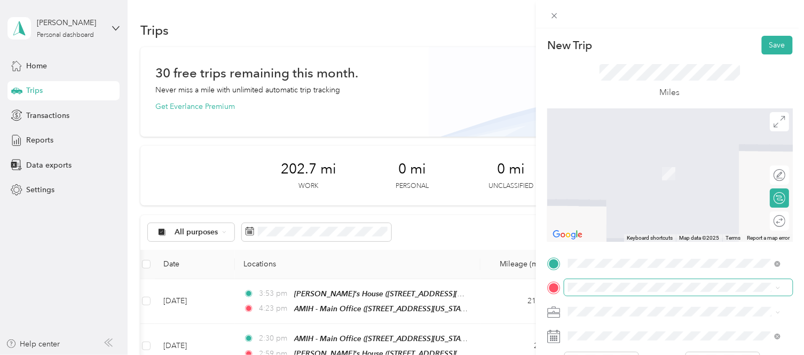
click at [596, 281] on span at bounding box center [678, 287] width 229 height 17
click at [672, 147] on ol "From your Favorite places TEAM [PERSON_NAME][GEOGRAPHIC_DATA] [STREET_ADDRESS][…" at bounding box center [674, 198] width 220 height 150
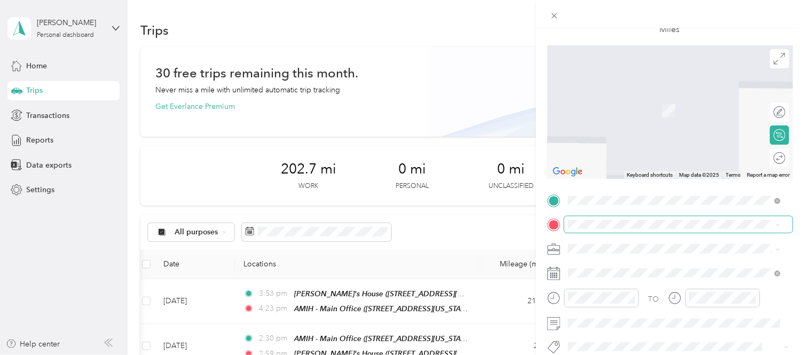
scroll to position [67, 0]
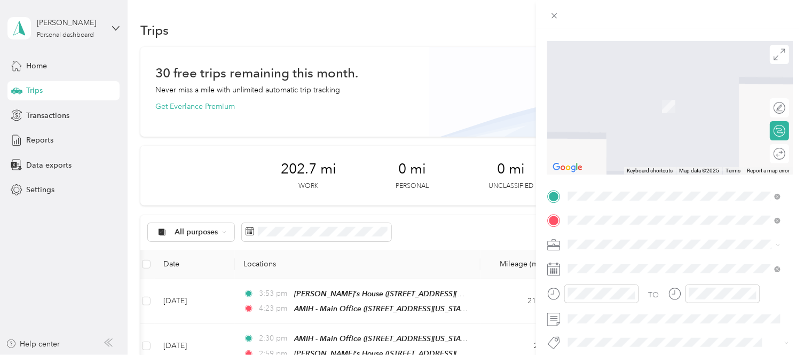
click at [688, 115] on div "TEAM [PERSON_NAME][GEOGRAPHIC_DATA] [STREET_ADDRESS][US_STATE]" at bounding box center [653, 102] width 129 height 26
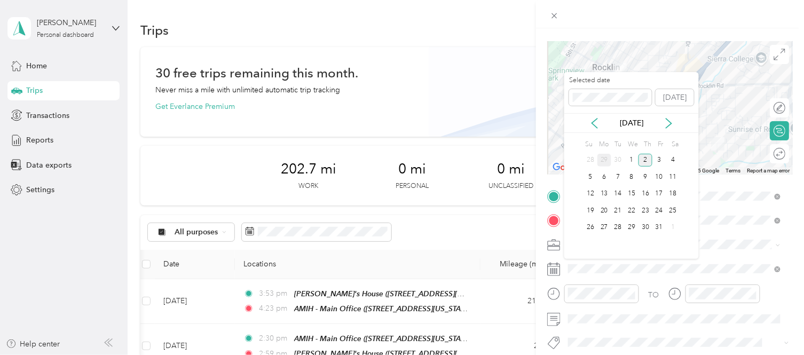
click at [600, 159] on div "29" at bounding box center [605, 160] width 14 height 13
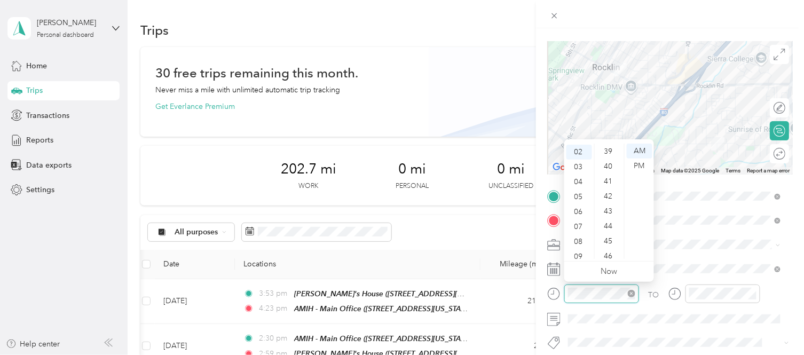
scroll to position [374, 0]
click at [644, 162] on div "PM" at bounding box center [640, 166] width 26 height 15
click at [701, 285] on div at bounding box center [723, 294] width 75 height 19
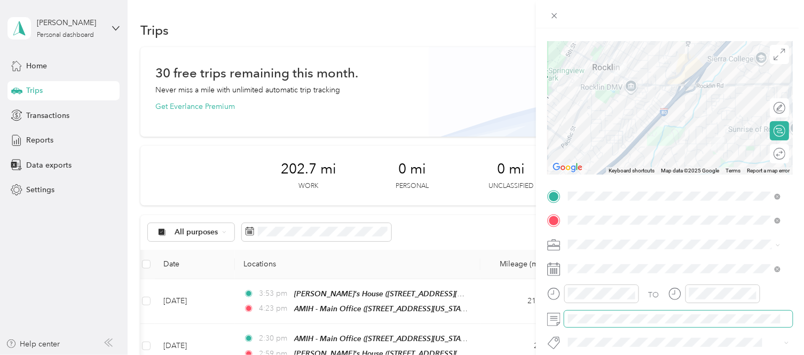
scroll to position [0, 0]
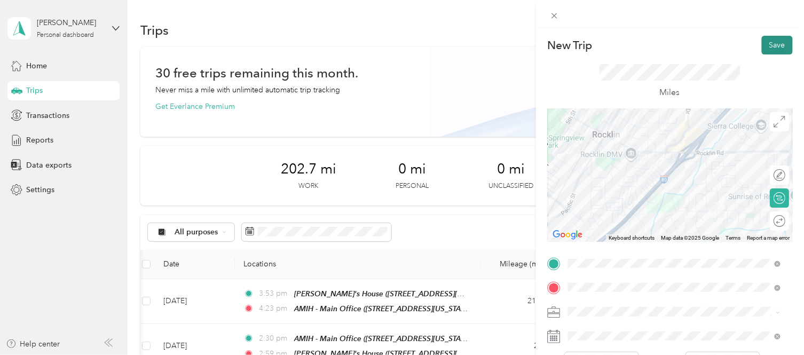
click at [767, 46] on button "Save" at bounding box center [777, 45] width 31 height 19
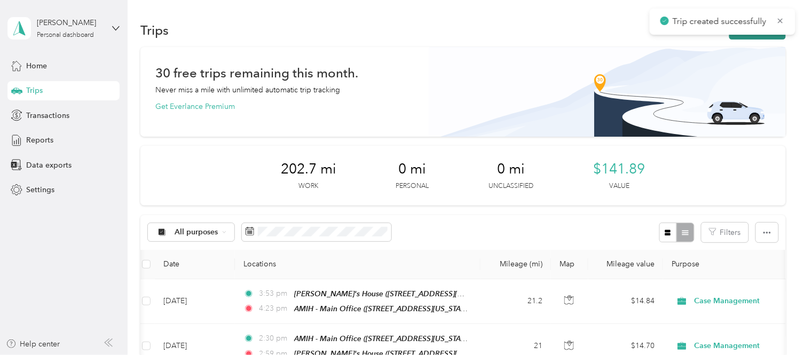
click at [751, 35] on button "New trip" at bounding box center [758, 30] width 57 height 19
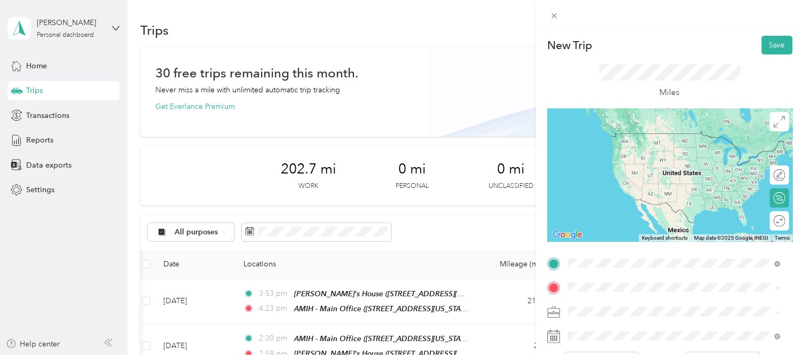
click at [611, 148] on span "[STREET_ADDRESS][US_STATE]" at bounding box center [642, 152] width 107 height 9
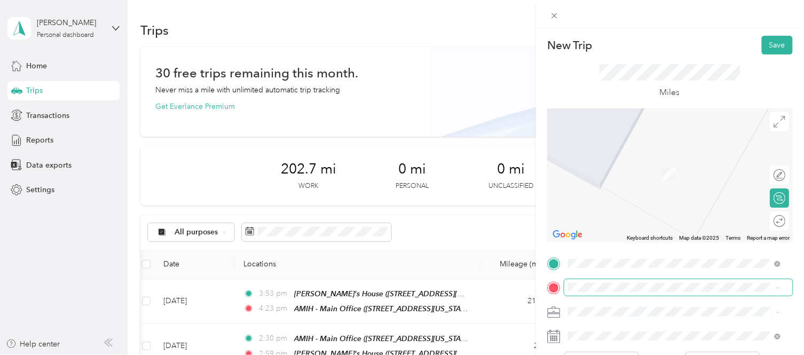
click at [587, 281] on span at bounding box center [678, 287] width 229 height 17
click at [644, 171] on div "TEAM [PERSON_NAME]'s House [STREET_ADDRESS][PERSON_NAME][US_STATE]" at bounding box center [672, 170] width 166 height 26
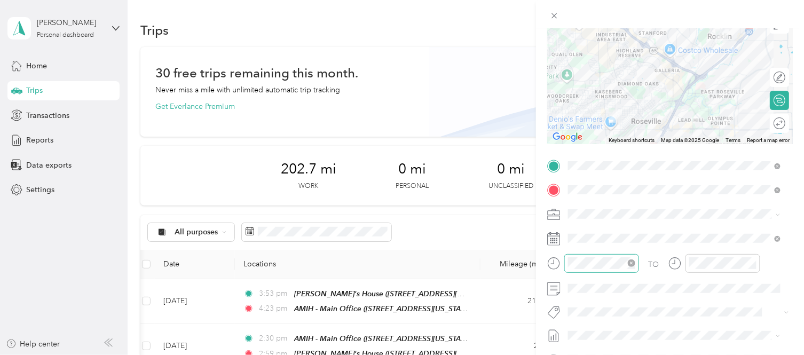
scroll to position [104, 0]
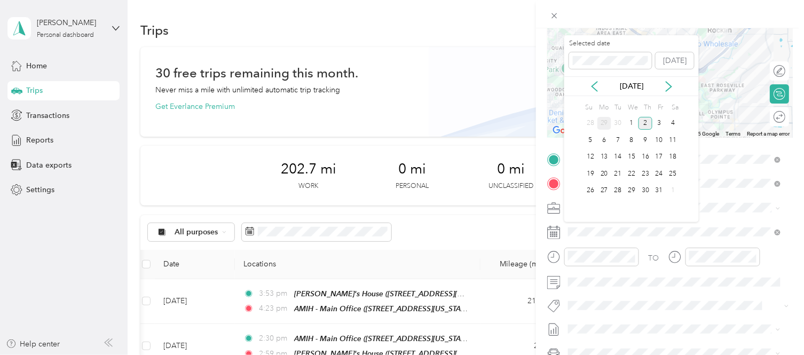
click at [605, 121] on div "29" at bounding box center [605, 123] width 14 height 13
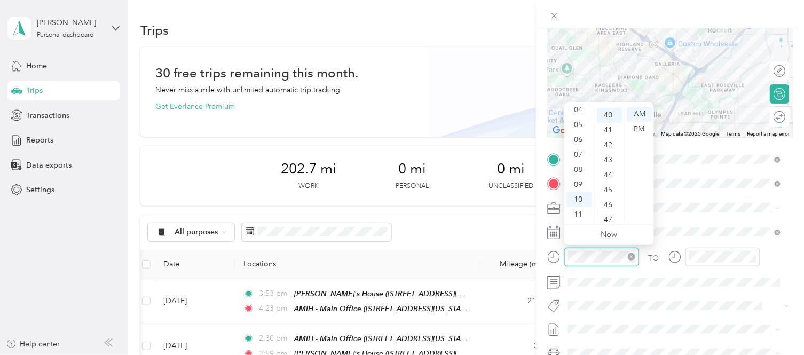
scroll to position [597, 0]
click at [581, 108] on div "04" at bounding box center [580, 110] width 26 height 15
click at [615, 118] on div "07" at bounding box center [610, 122] width 26 height 15
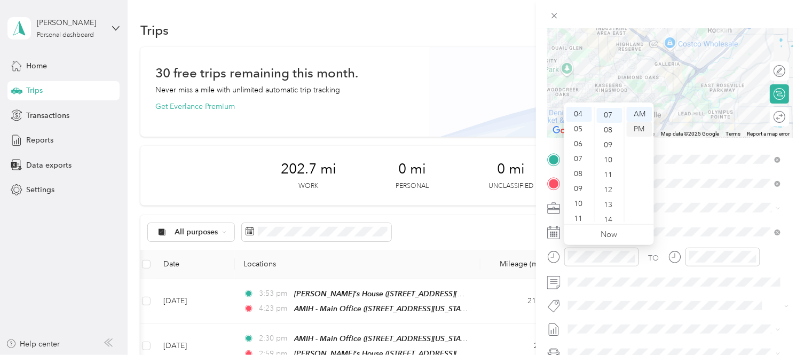
click at [641, 128] on div "PM" at bounding box center [640, 129] width 26 height 15
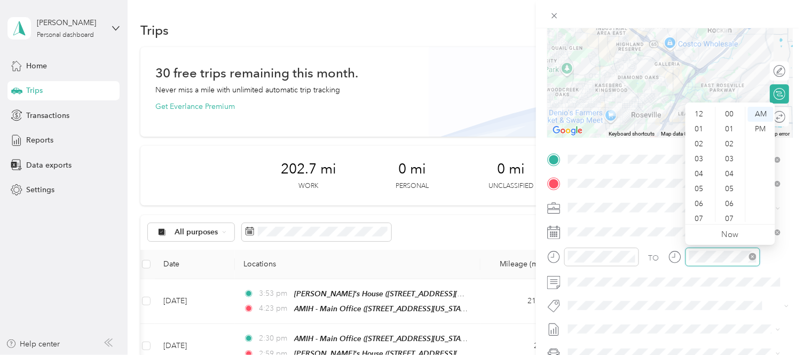
scroll to position [64, 0]
click at [703, 109] on div "04" at bounding box center [701, 110] width 26 height 15
click at [731, 161] on div "23" at bounding box center [731, 161] width 26 height 15
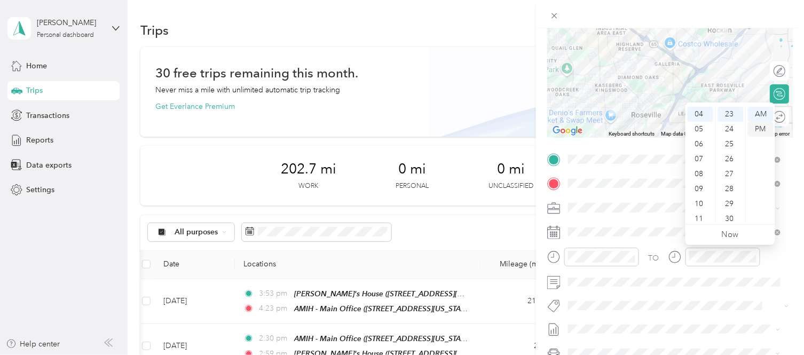
click at [765, 131] on div "PM" at bounding box center [761, 129] width 26 height 15
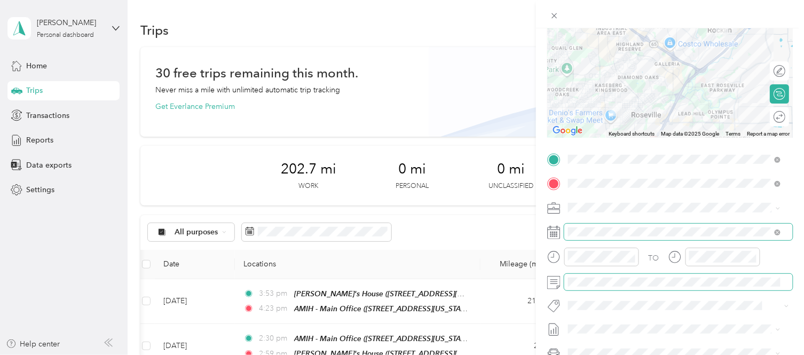
scroll to position [0, 0]
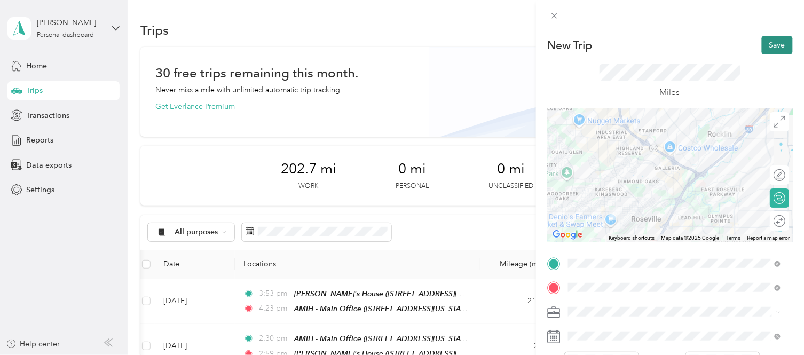
click at [765, 41] on button "Save" at bounding box center [777, 45] width 31 height 19
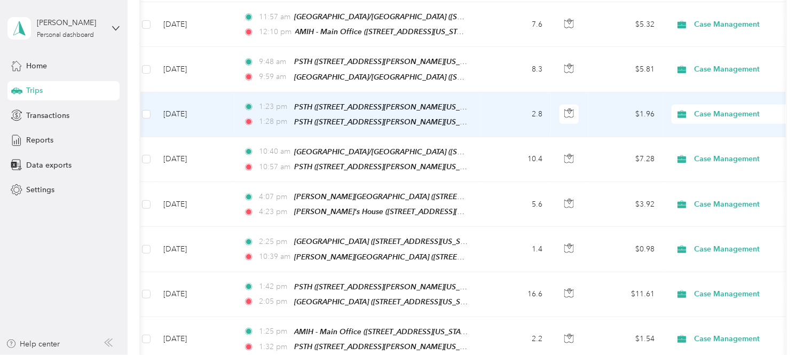
scroll to position [366, 0]
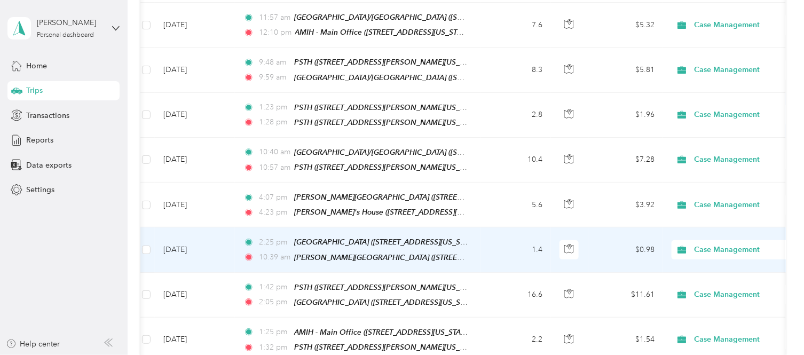
click at [500, 237] on td "1.4" at bounding box center [516, 250] width 70 height 45
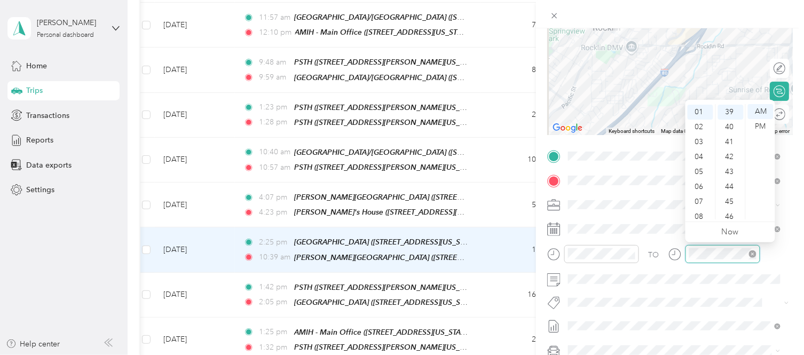
scroll to position [29, 0]
click at [763, 127] on div "PM" at bounding box center [761, 126] width 26 height 15
click at [728, 127] on div "32" at bounding box center [731, 126] width 26 height 15
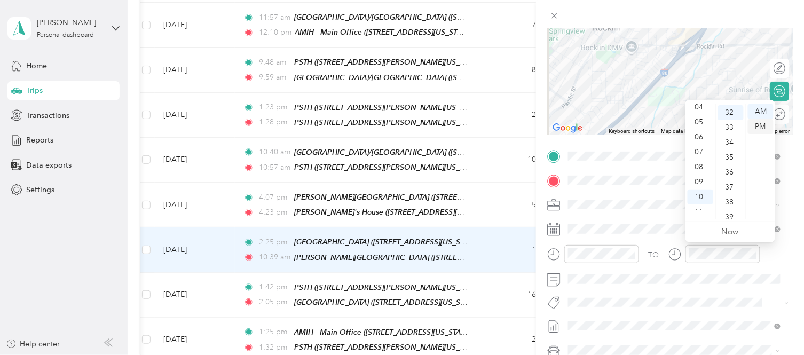
click at [763, 129] on div "PM" at bounding box center [761, 126] width 26 height 15
click at [701, 143] on div "02" at bounding box center [701, 141] width 26 height 15
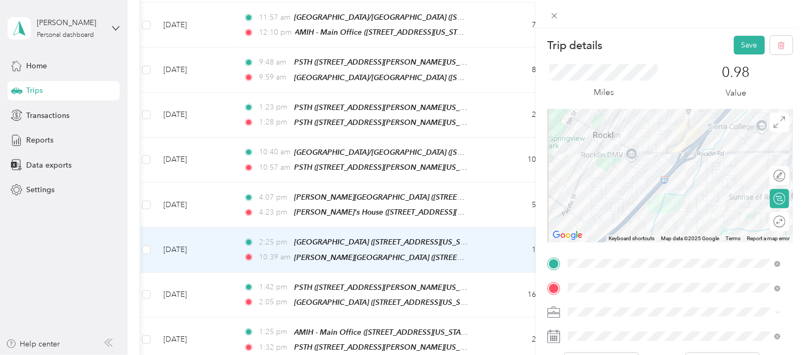
click at [699, 65] on div "0.98 Value" at bounding box center [737, 82] width 114 height 36
click at [736, 45] on button "Save" at bounding box center [749, 45] width 31 height 19
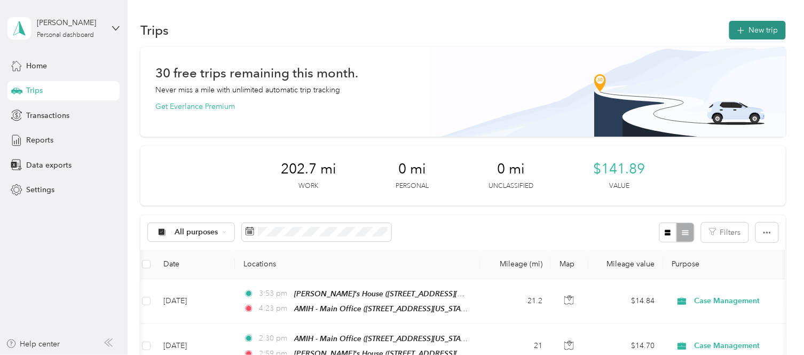
click at [745, 26] on button "New trip" at bounding box center [758, 30] width 57 height 19
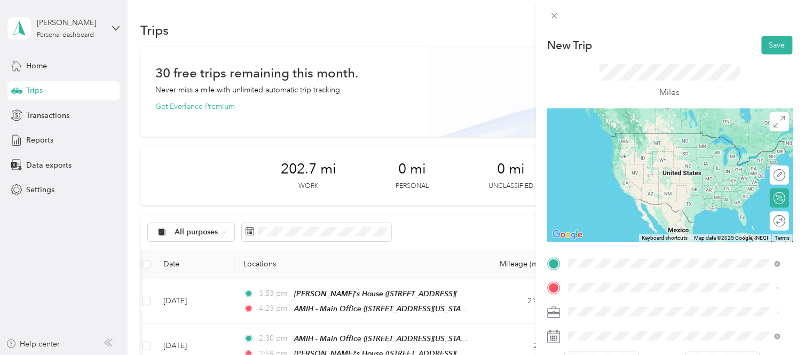
click at [610, 157] on div "TEAM AMIH - Main Office [STREET_ADDRESS][US_STATE]" at bounding box center [642, 145] width 107 height 26
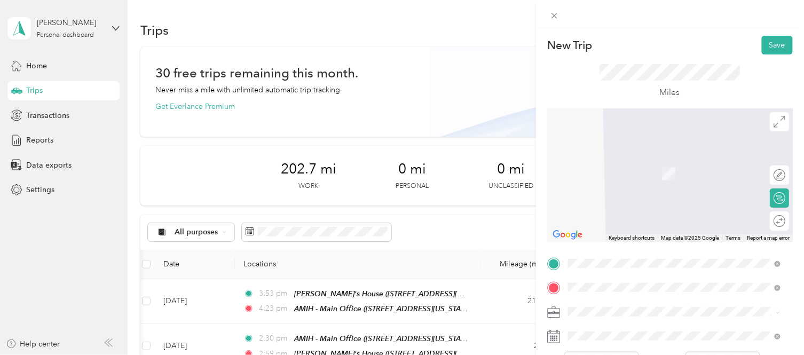
click at [633, 166] on div "TEAM Newcastle/FSP House" at bounding box center [666, 163] width 155 height 13
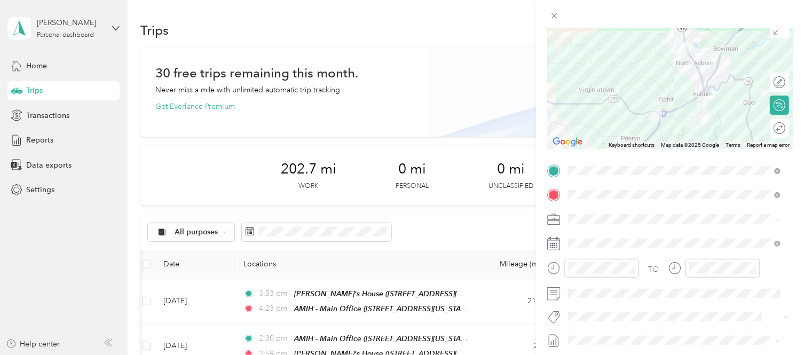
scroll to position [93, 0]
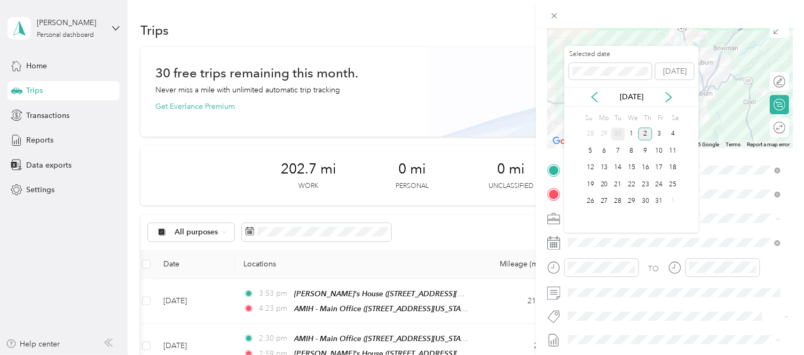
click at [614, 131] on div "30" at bounding box center [618, 134] width 14 height 13
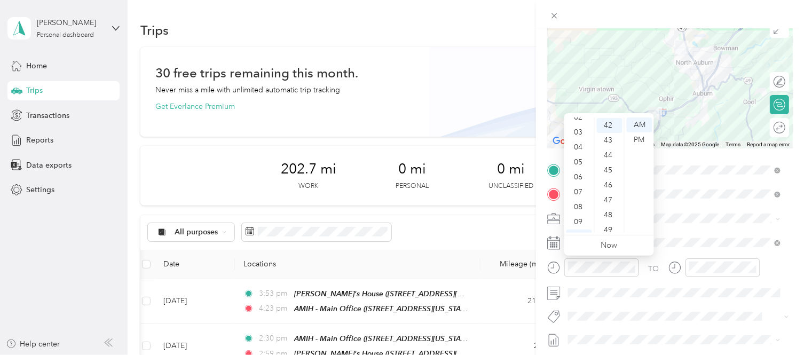
scroll to position [64, 0]
click at [582, 192] on div "09" at bounding box center [580, 195] width 26 height 15
click at [625, 138] on ul "AM PM" at bounding box center [639, 174] width 30 height 115
click at [610, 143] on div "23" at bounding box center [610, 142] width 26 height 15
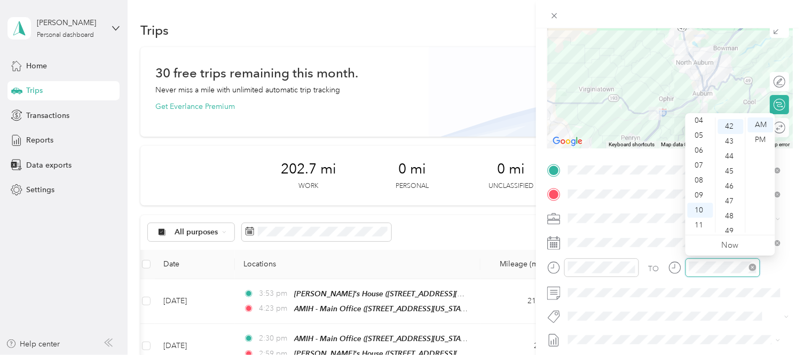
scroll to position [628, 0]
click at [696, 195] on div "09" at bounding box center [701, 195] width 26 height 15
click at [730, 137] on div "36" at bounding box center [731, 136] width 26 height 15
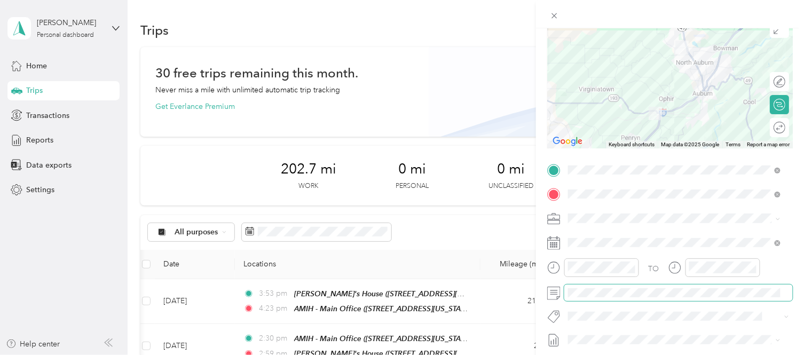
scroll to position [0, 0]
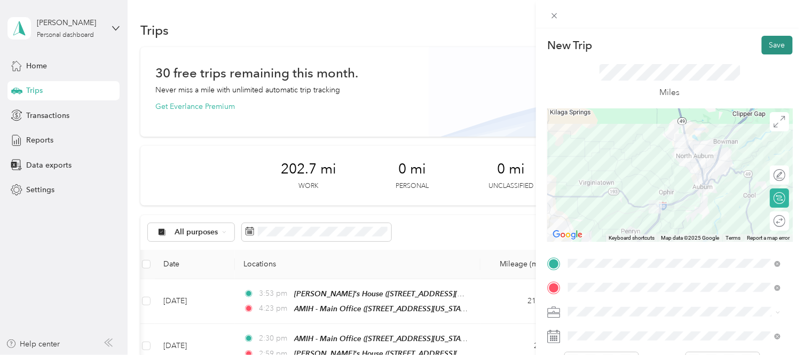
click at [769, 42] on button "Save" at bounding box center [777, 45] width 31 height 19
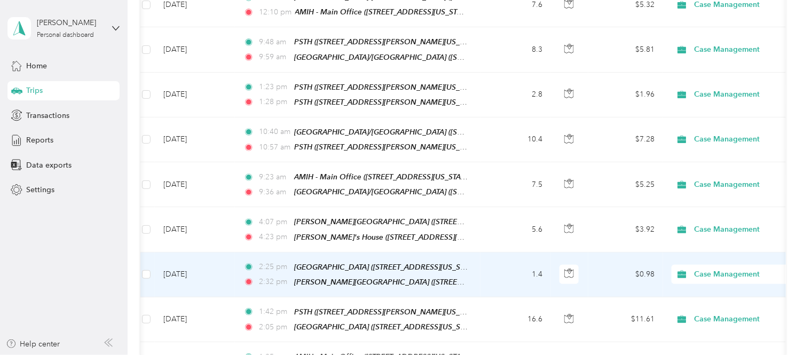
scroll to position [382, 0]
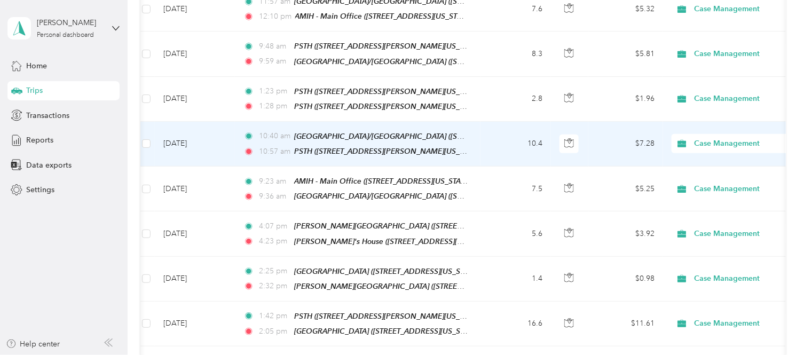
click at [491, 140] on td "10.4" at bounding box center [516, 144] width 70 height 45
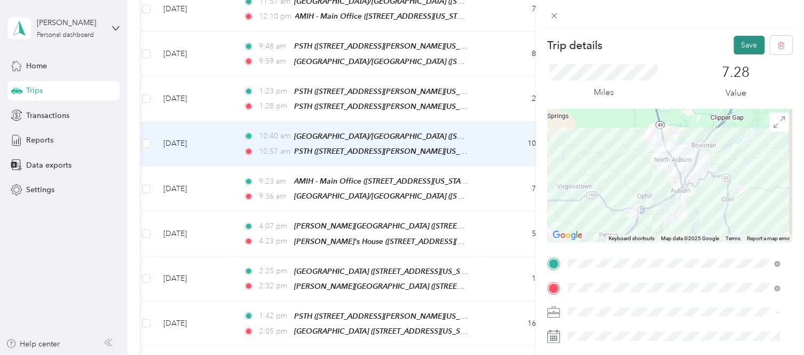
click at [748, 46] on button "Save" at bounding box center [749, 45] width 31 height 19
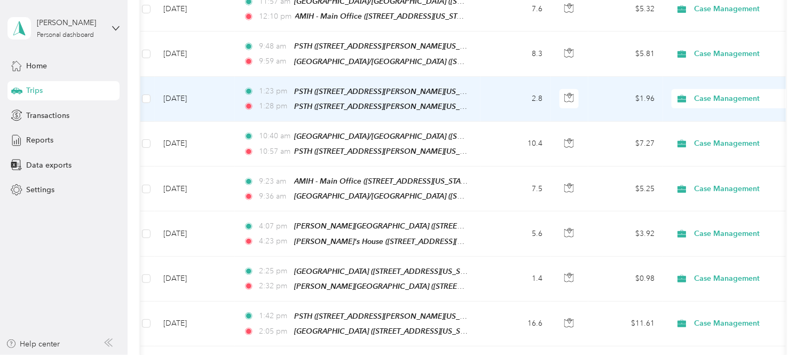
click at [496, 99] on td "2.8" at bounding box center [516, 99] width 70 height 45
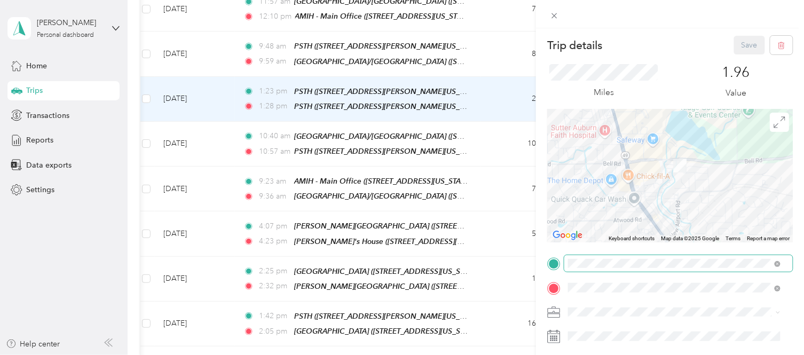
click at [780, 261] on span at bounding box center [778, 263] width 6 height 9
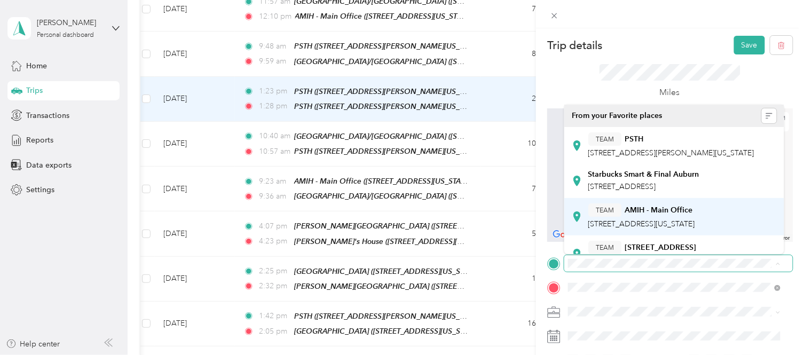
click at [695, 217] on div "TEAM AMIH - Main Office" at bounding box center [642, 209] width 107 height 13
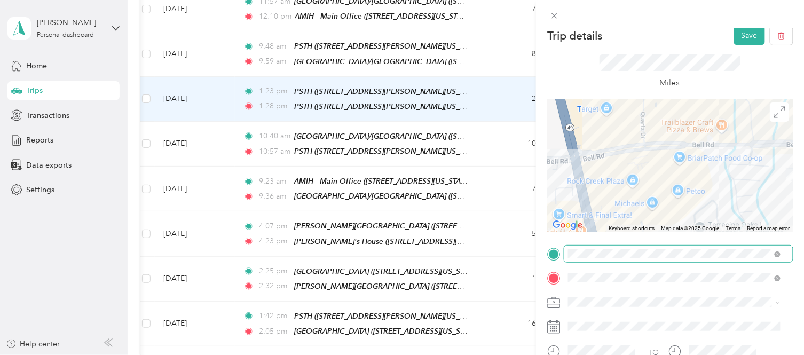
scroll to position [9, 0]
click at [734, 32] on button "Save" at bounding box center [749, 36] width 31 height 19
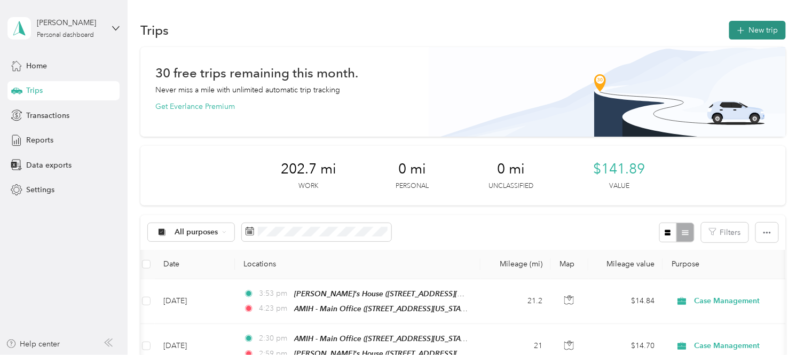
click at [745, 26] on button "New trip" at bounding box center [758, 30] width 57 height 19
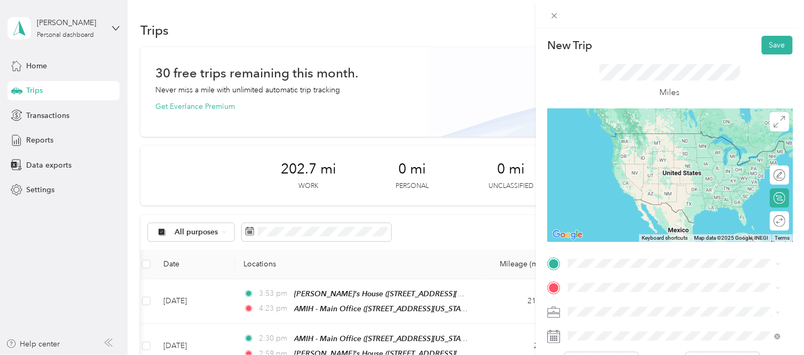
click at [626, 142] on div "TEAM PSTH [STREET_ADDRESS][PERSON_NAME][US_STATE]" at bounding box center [672, 141] width 166 height 26
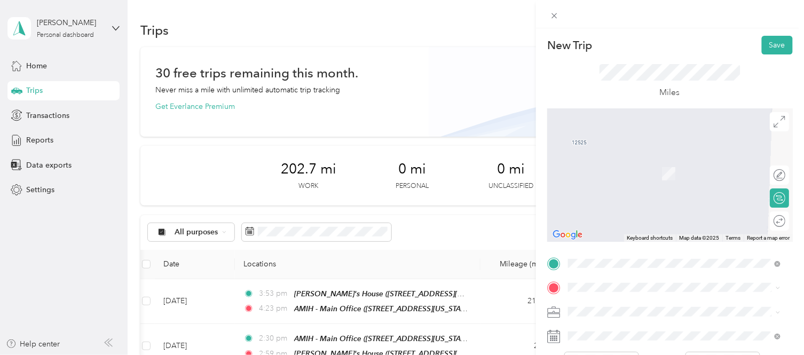
click at [636, 181] on div "TEAM AMIH - Main Office [STREET_ADDRESS][US_STATE]" at bounding box center [642, 168] width 107 height 26
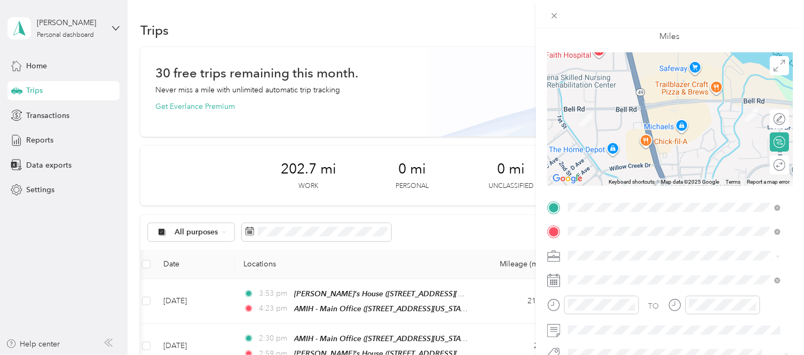
scroll to position [57, 0]
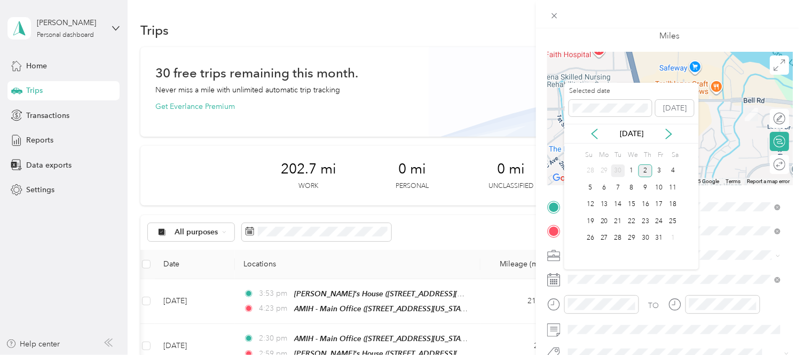
click at [618, 167] on div "30" at bounding box center [618, 170] width 14 height 13
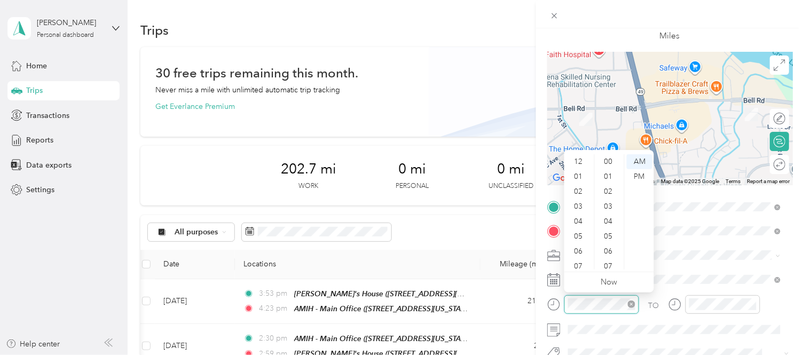
scroll to position [64, 0]
click at [576, 260] on div "11" at bounding box center [580, 262] width 26 height 15
click at [610, 195] on div "54" at bounding box center [610, 197] width 26 height 15
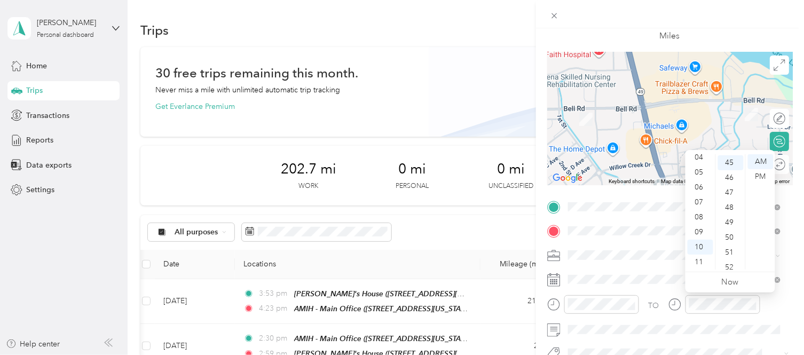
scroll to position [0, 0]
click at [700, 161] on div "12" at bounding box center [701, 161] width 26 height 15
click at [733, 202] on div "03" at bounding box center [731, 206] width 26 height 15
click at [762, 175] on div "PM" at bounding box center [761, 176] width 26 height 15
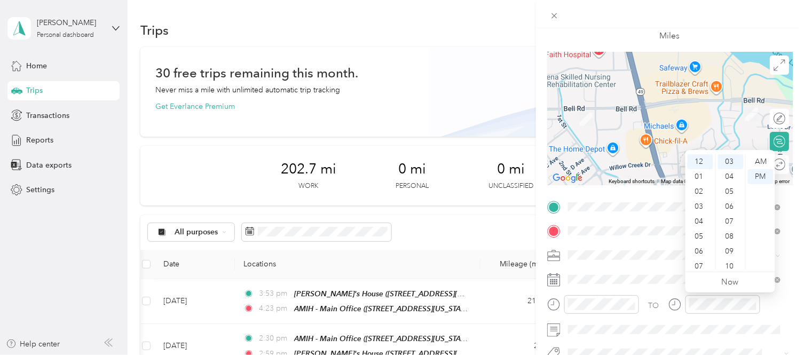
click at [668, 265] on div "TO Add photo" at bounding box center [670, 327] width 246 height 257
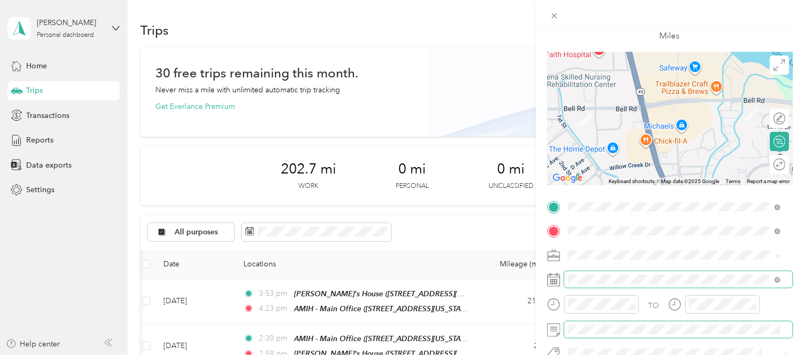
scroll to position [0, 0]
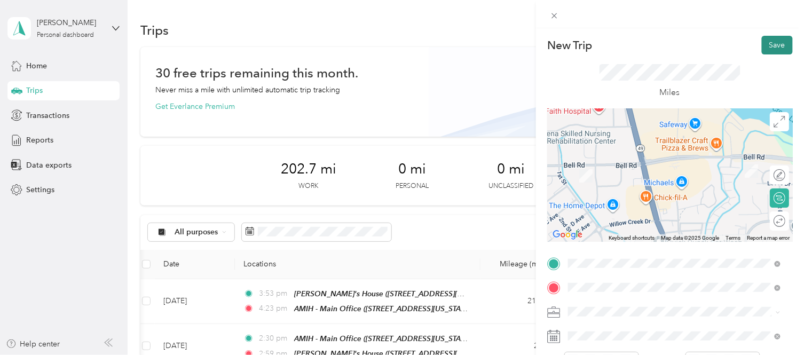
click at [765, 41] on button "Save" at bounding box center [777, 45] width 31 height 19
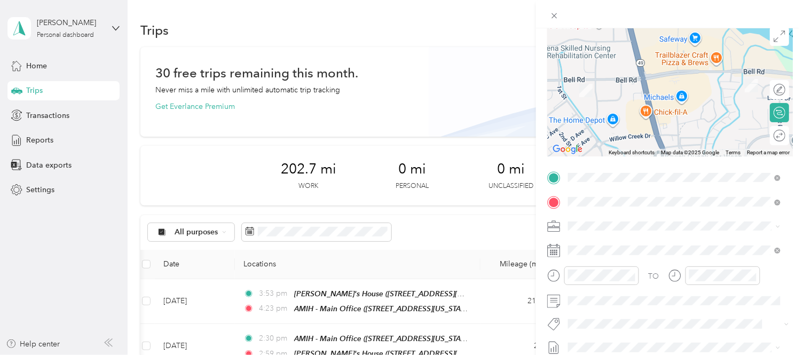
scroll to position [104, 0]
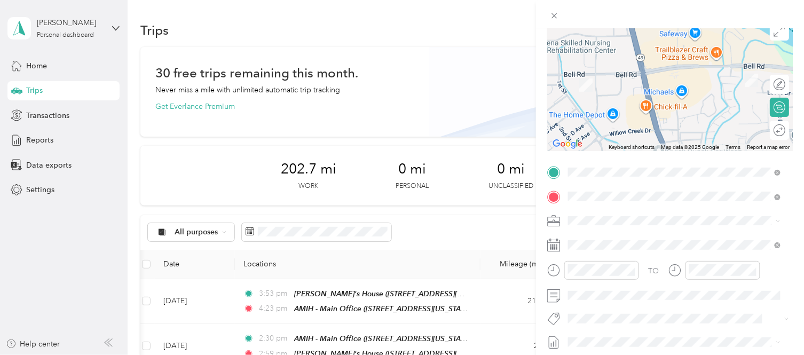
click at [677, 253] on span "[STREET_ADDRESS][US_STATE]" at bounding box center [642, 254] width 107 height 9
click at [652, 236] on div "TEAM PSTH [STREET_ADDRESS][PERSON_NAME][US_STATE]" at bounding box center [672, 223] width 166 height 26
click at [727, 98] on div at bounding box center [670, 85] width 246 height 134
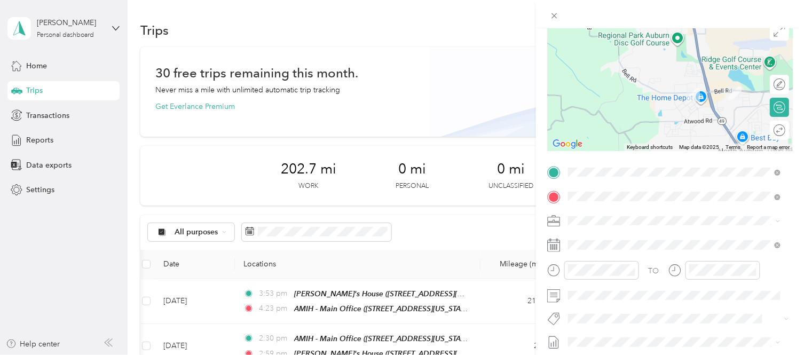
click at [661, 226] on span at bounding box center [678, 221] width 229 height 17
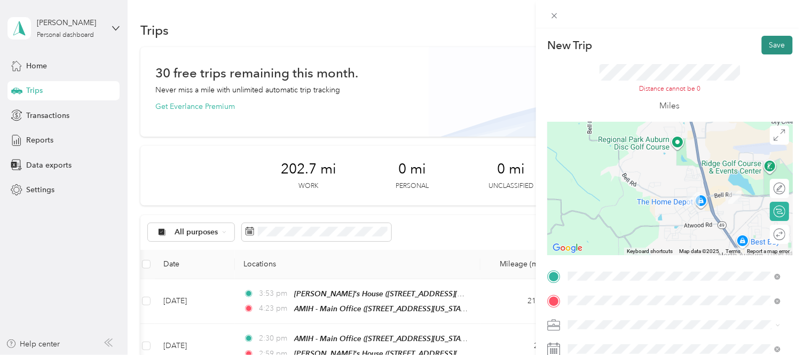
click at [767, 36] on button "Save" at bounding box center [777, 45] width 31 height 19
click at [557, 19] on icon at bounding box center [554, 15] width 9 height 9
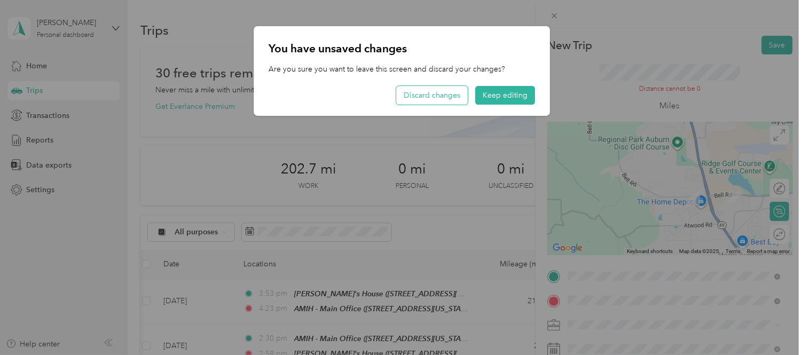
click at [452, 95] on button "Discard changes" at bounding box center [433, 95] width 72 height 19
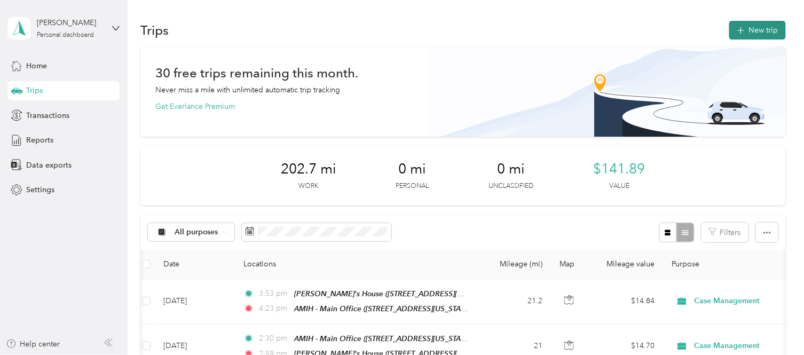
click at [742, 30] on icon "button" at bounding box center [741, 31] width 12 height 12
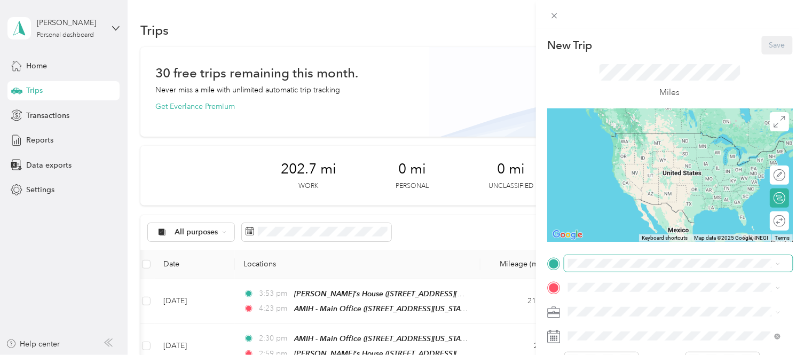
click at [575, 255] on span at bounding box center [678, 263] width 229 height 17
click at [685, 137] on strong "AMIH - Main Office" at bounding box center [659, 139] width 68 height 10
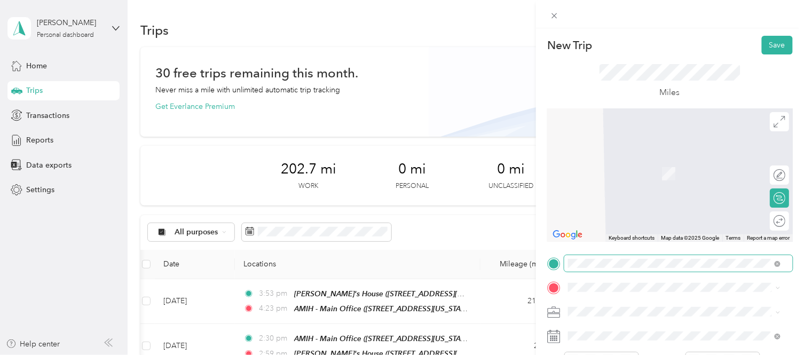
click at [780, 257] on span at bounding box center [678, 263] width 229 height 17
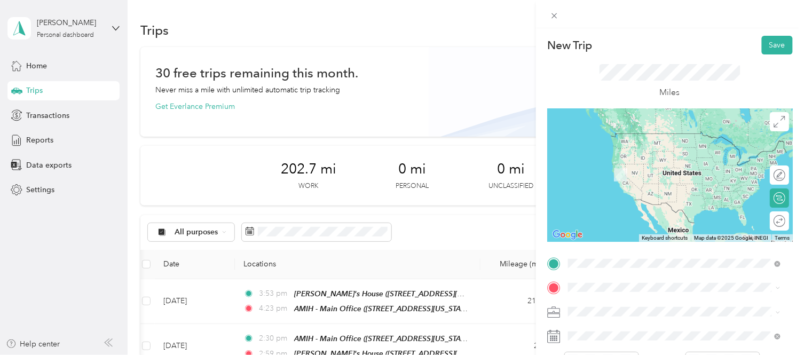
click at [742, 156] on div "TEAM PSTH [STREET_ADDRESS][PERSON_NAME][US_STATE]" at bounding box center [672, 145] width 166 height 26
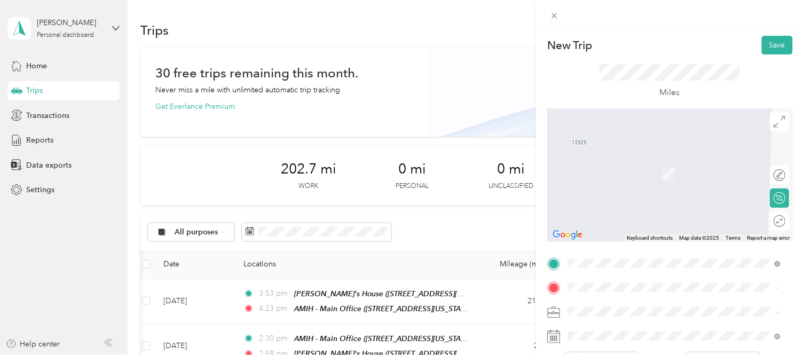
click at [619, 162] on button "TEAM" at bounding box center [605, 163] width 33 height 13
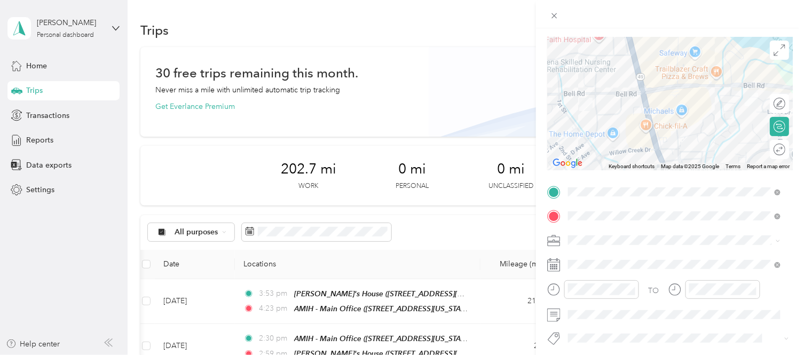
scroll to position [72, 0]
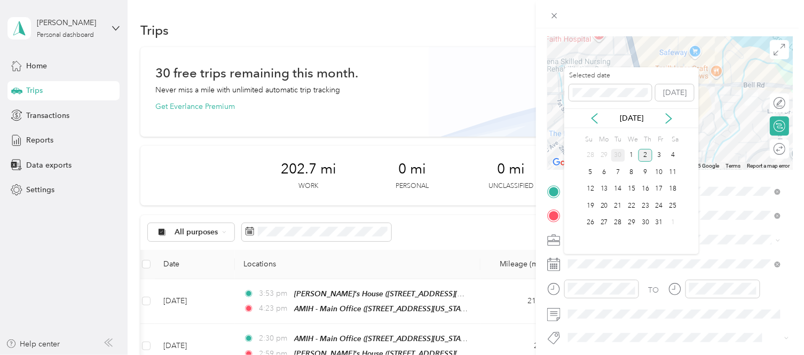
click at [622, 152] on div "30" at bounding box center [618, 155] width 14 height 13
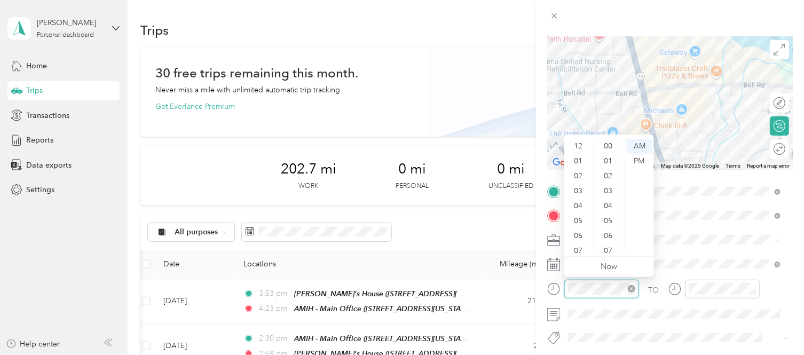
scroll to position [64, 0]
click at [581, 242] on div "11" at bounding box center [580, 246] width 26 height 15
click at [609, 241] on div "52" at bounding box center [610, 237] width 26 height 15
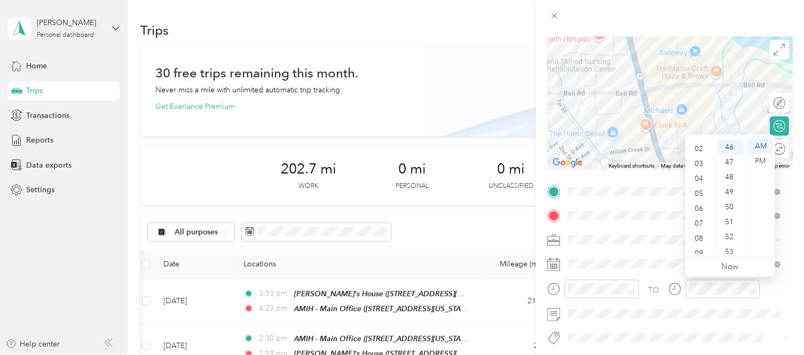
scroll to position [0, 0]
click at [697, 143] on div "12" at bounding box center [701, 146] width 26 height 15
click at [746, 146] on ul "AM PM" at bounding box center [761, 196] width 30 height 115
drag, startPoint x: 745, startPoint y: 146, endPoint x: 743, endPoint y: 155, distance: 8.7
click at [743, 155] on div "12 01 02 03 04 05 06 07 08 09 10 11 00 01 02 03 04 05 06 07 08 09 10 11 12 13 1…" at bounding box center [731, 197] width 90 height 120
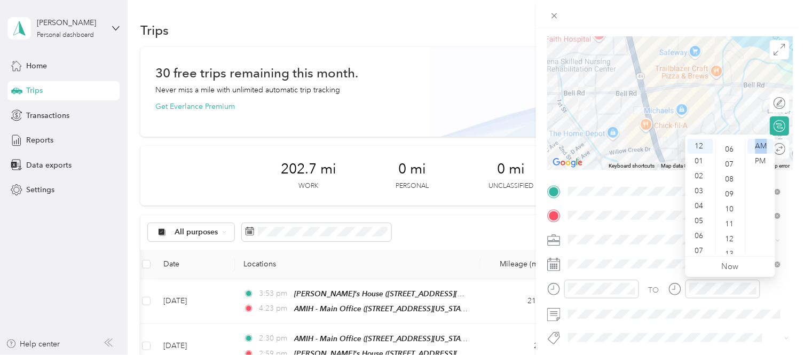
scroll to position [85, 0]
click at [730, 161] on div "07" at bounding box center [731, 165] width 26 height 15
click at [766, 157] on div "PM" at bounding box center [761, 161] width 26 height 15
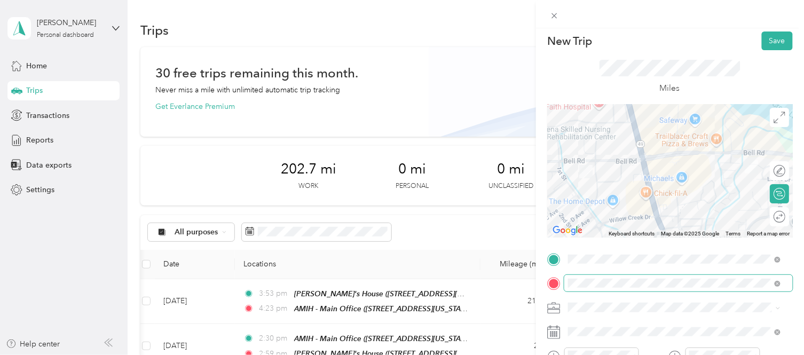
scroll to position [0, 0]
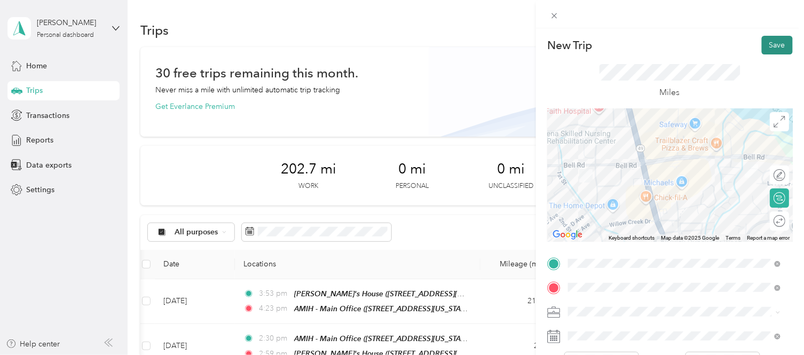
click at [771, 43] on button "Save" at bounding box center [777, 45] width 31 height 19
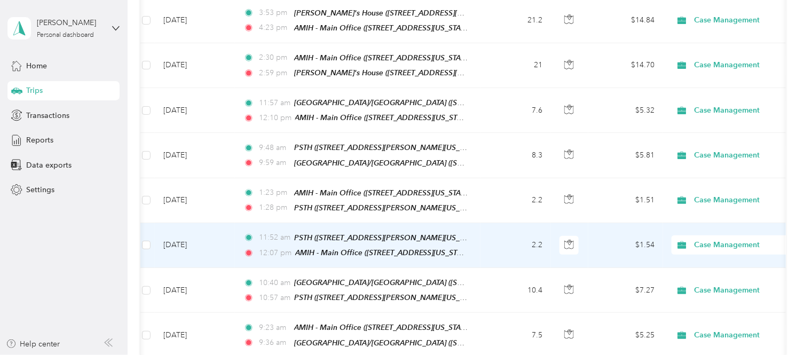
scroll to position [279, 0]
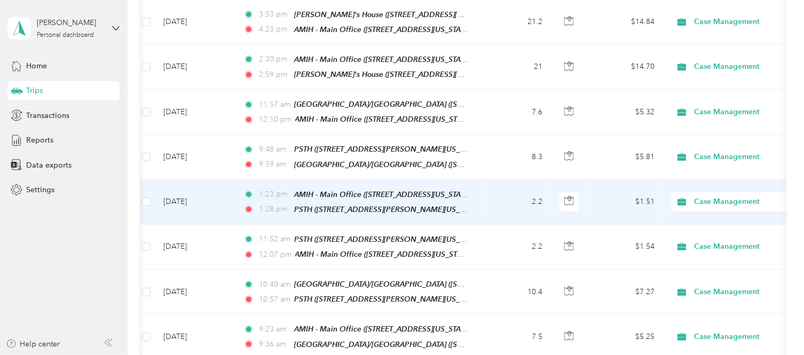
click at [487, 195] on td "2.2" at bounding box center [516, 202] width 70 height 45
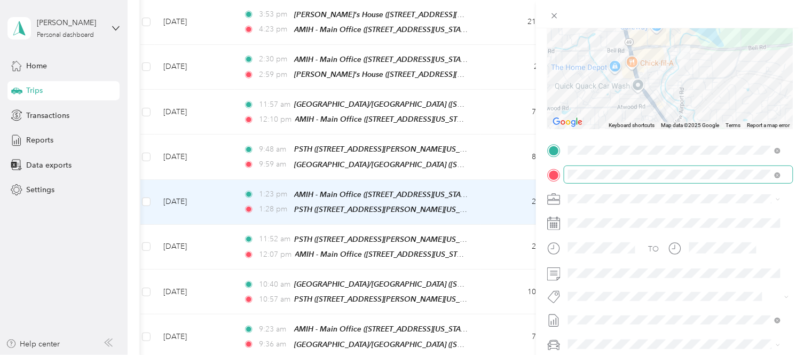
scroll to position [114, 0]
click at [555, 17] on icon at bounding box center [554, 15] width 5 height 5
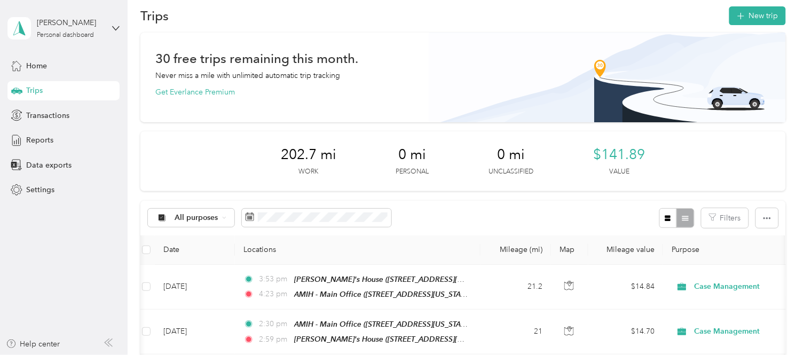
scroll to position [14, 0]
click at [750, 13] on button "New trip" at bounding box center [758, 16] width 57 height 19
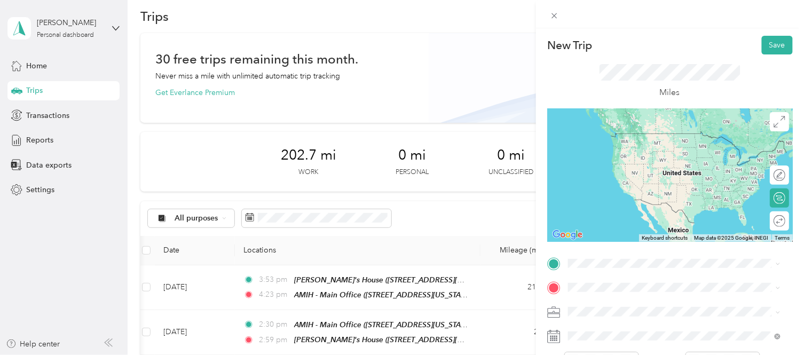
click at [677, 148] on span "[STREET_ADDRESS][PERSON_NAME][US_STATE]" at bounding box center [672, 149] width 166 height 9
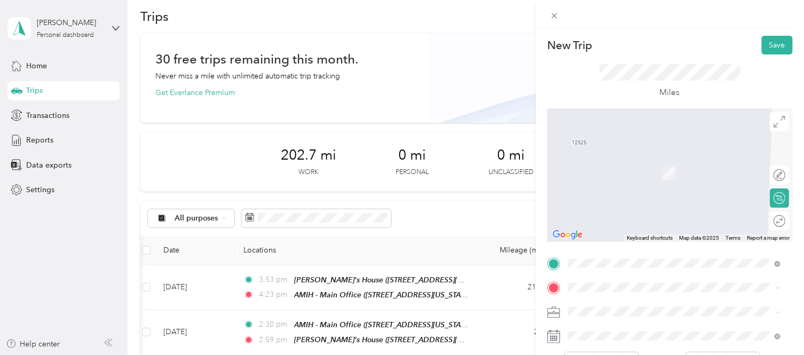
click at [649, 161] on strong "[PERSON_NAME][GEOGRAPHIC_DATA]" at bounding box center [696, 158] width 143 height 10
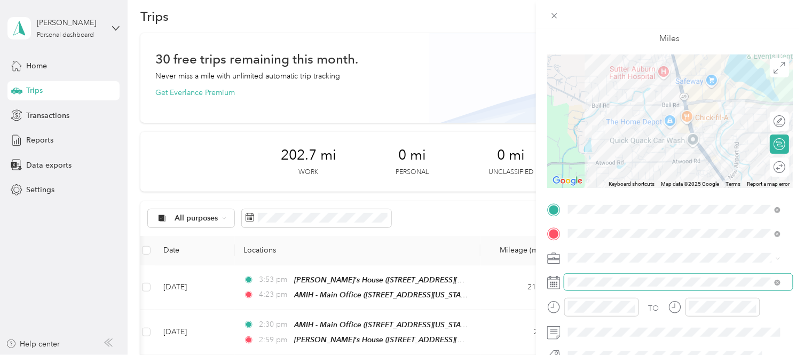
scroll to position [57, 0]
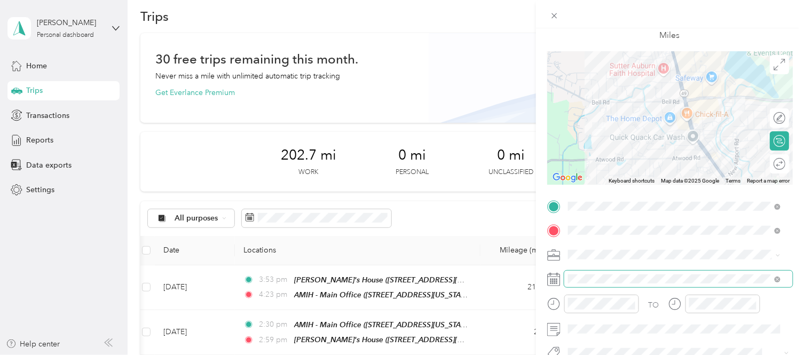
click at [606, 273] on span at bounding box center [678, 279] width 229 height 17
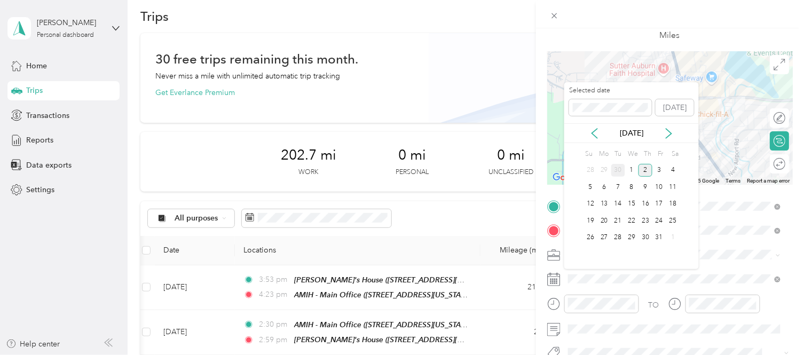
click at [622, 168] on div "30" at bounding box center [618, 170] width 14 height 13
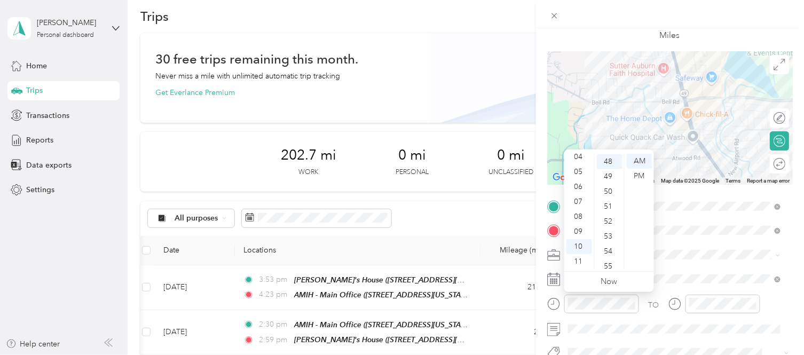
scroll to position [0, 0]
click at [579, 189] on div "02" at bounding box center [580, 191] width 26 height 15
click at [610, 183] on div "43" at bounding box center [610, 188] width 26 height 15
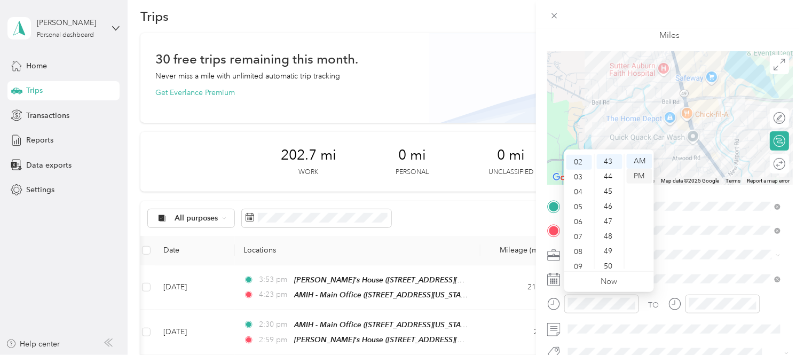
click at [639, 175] on div "PM" at bounding box center [640, 176] width 26 height 15
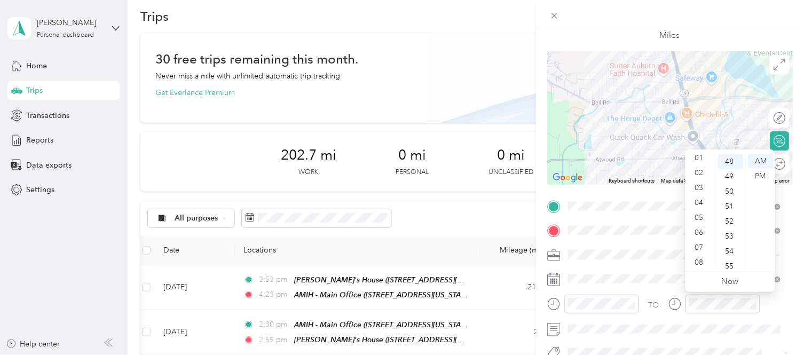
scroll to position [0, 0]
click at [701, 194] on div "02" at bounding box center [701, 191] width 26 height 15
click at [730, 224] on div "52" at bounding box center [731, 221] width 26 height 15
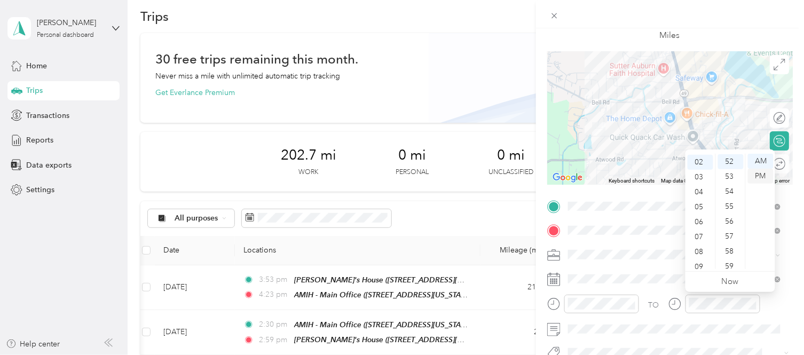
click at [764, 171] on div "PM" at bounding box center [761, 176] width 26 height 15
click at [659, 158] on div at bounding box center [670, 118] width 246 height 134
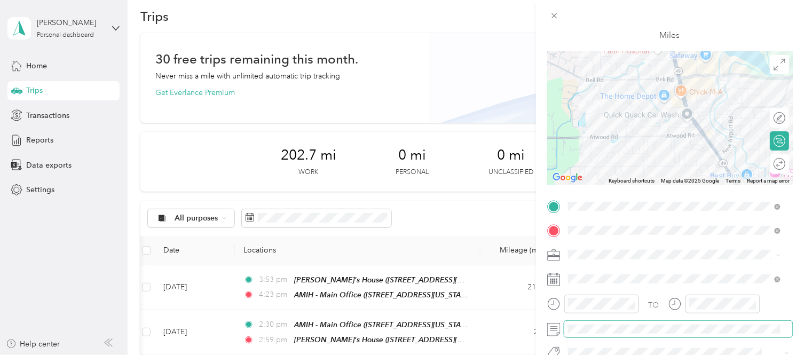
click at [610, 324] on span at bounding box center [678, 329] width 229 height 17
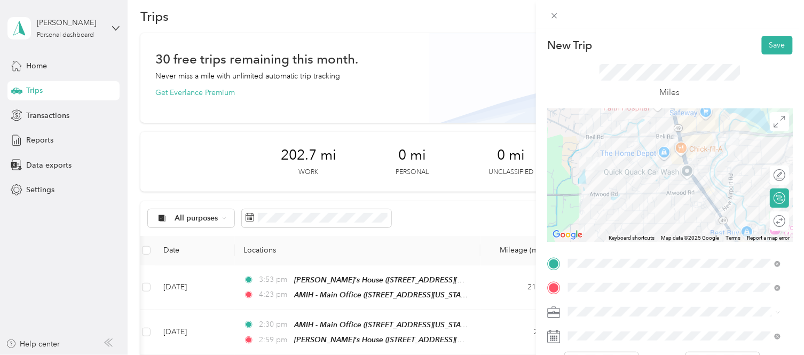
scroll to position [1, 0]
click at [770, 43] on button "Save" at bounding box center [777, 44] width 31 height 19
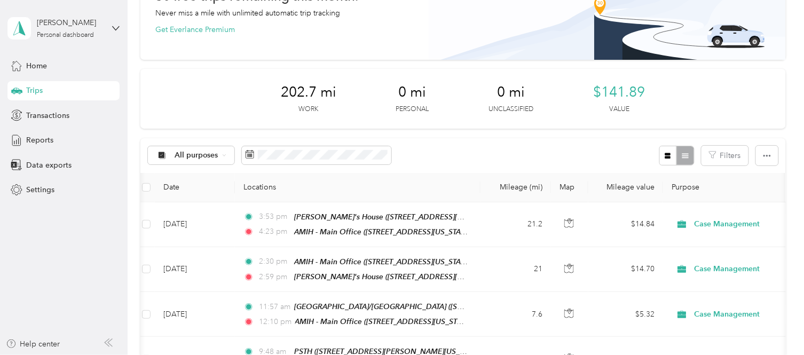
scroll to position [0, 0]
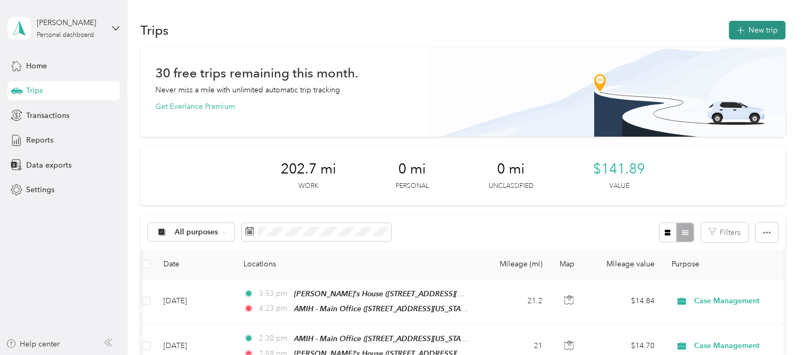
click at [735, 31] on icon "button" at bounding box center [741, 31] width 12 height 12
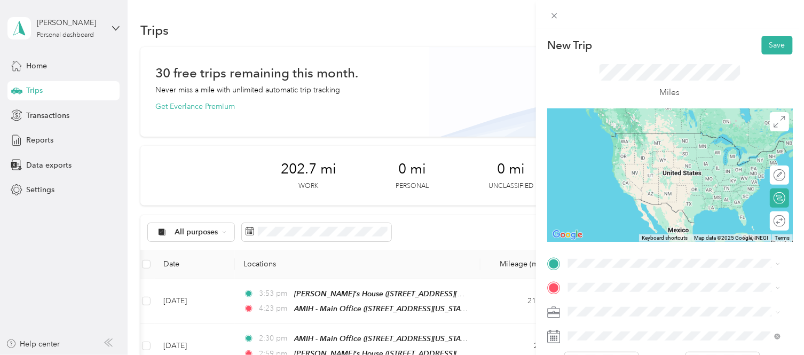
click at [648, 160] on li "TEAM [PERSON_NAME] House [STREET_ADDRESS][PERSON_NAME][US_STATE]" at bounding box center [674, 140] width 220 height 37
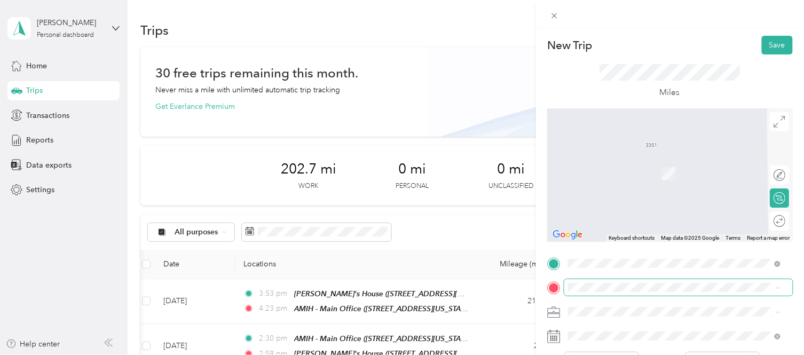
drag, startPoint x: 589, startPoint y: 279, endPoint x: 584, endPoint y: 292, distance: 13.7
click at [584, 292] on span at bounding box center [678, 287] width 229 height 17
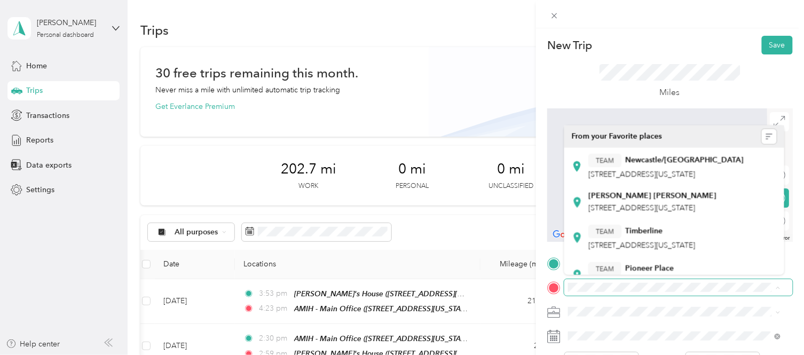
click at [580, 281] on span at bounding box center [678, 287] width 229 height 17
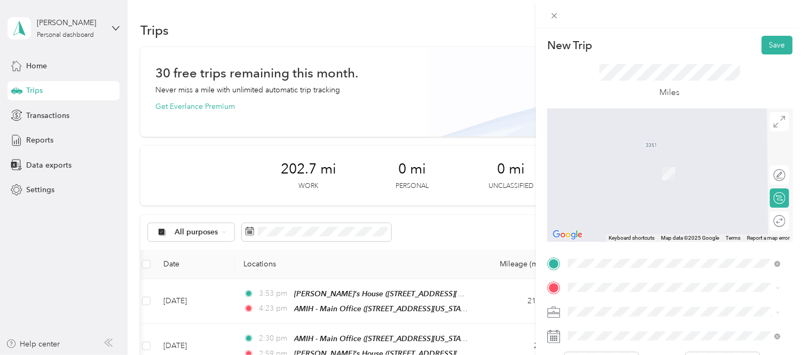
click at [642, 168] on div "TEAM PSTH [STREET_ADDRESS][PERSON_NAME][US_STATE]" at bounding box center [672, 164] width 166 height 26
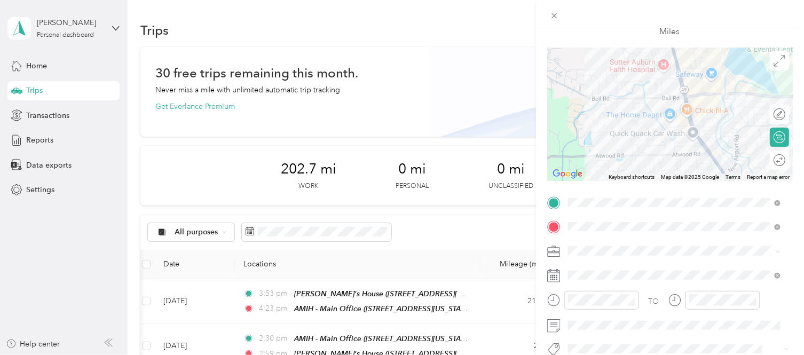
scroll to position [66, 0]
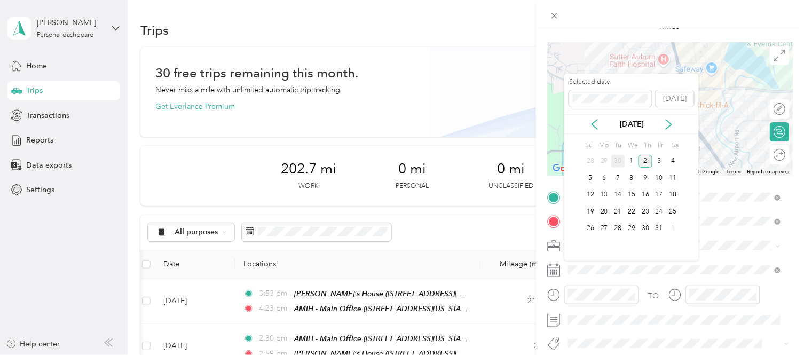
click at [618, 166] on div "30" at bounding box center [618, 161] width 14 height 13
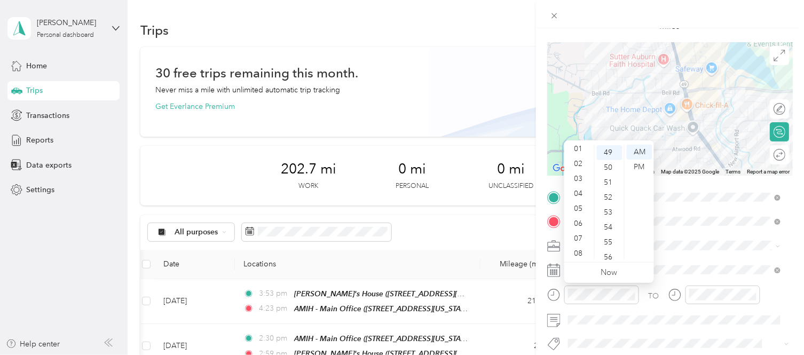
scroll to position [0, 0]
click at [582, 211] on div "04" at bounding box center [580, 212] width 26 height 15
click at [617, 161] on div "50" at bounding box center [610, 167] width 26 height 15
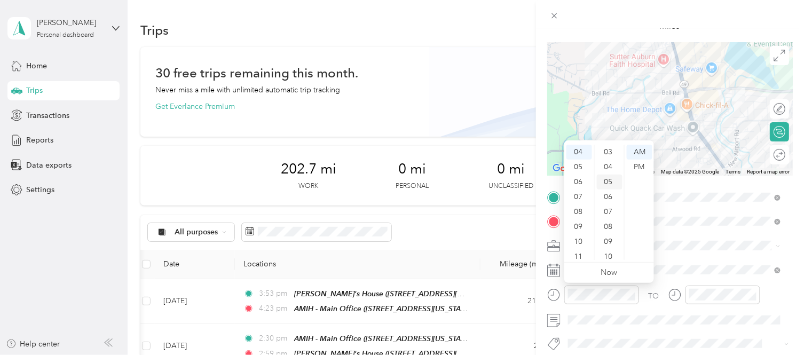
click at [614, 178] on div "05" at bounding box center [610, 182] width 26 height 15
click at [640, 164] on div "PM" at bounding box center [640, 167] width 26 height 15
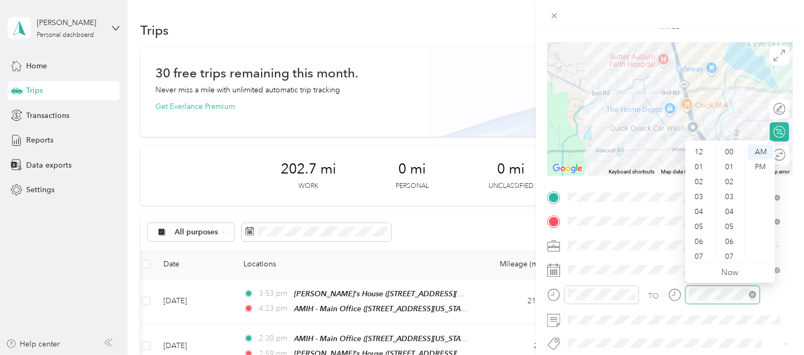
scroll to position [64, 0]
click at [707, 151] on div "04" at bounding box center [701, 147] width 26 height 15
click at [735, 244] on div "18" at bounding box center [731, 243] width 26 height 15
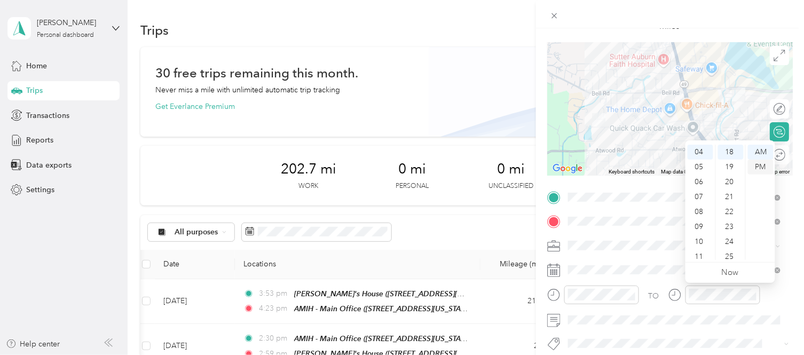
click at [764, 167] on div "PM" at bounding box center [761, 167] width 26 height 15
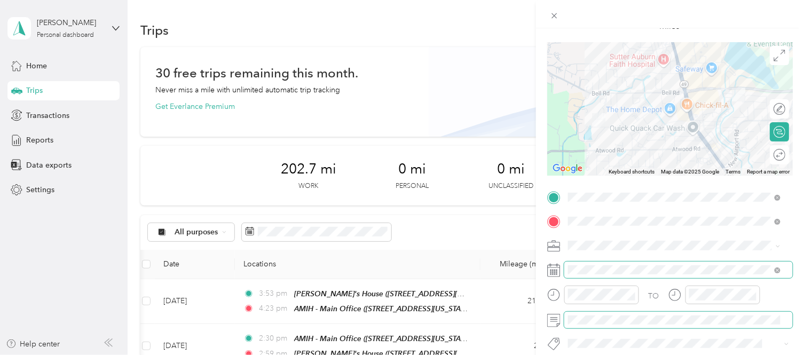
scroll to position [0, 0]
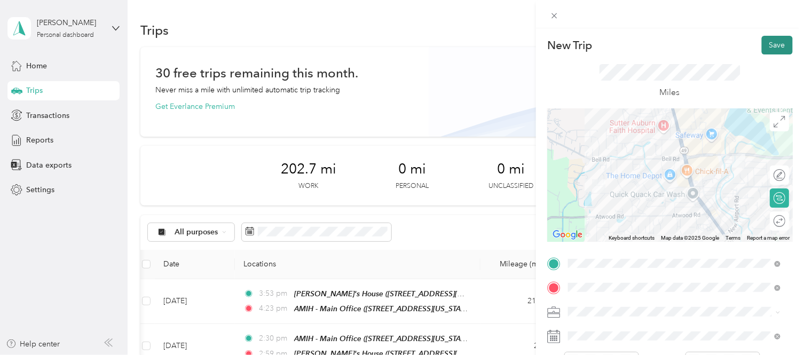
click at [762, 45] on button "Save" at bounding box center [777, 45] width 31 height 19
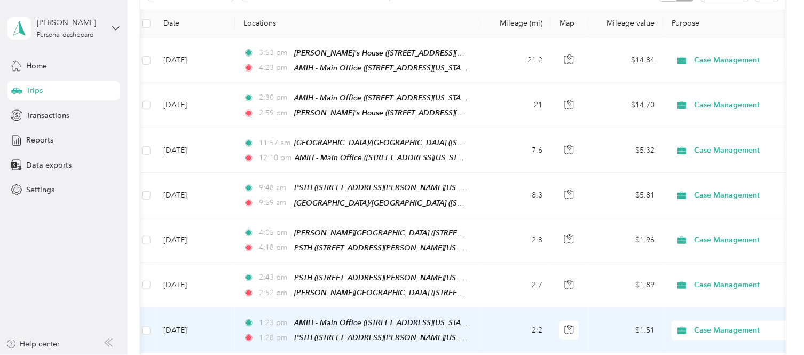
scroll to position [238, 0]
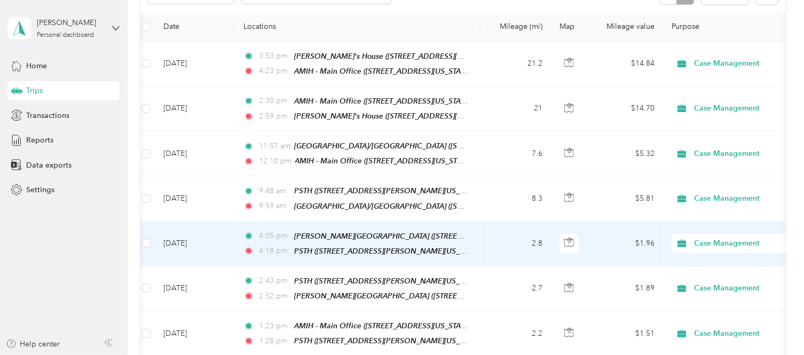
click at [490, 246] on td "2.8" at bounding box center [516, 244] width 70 height 45
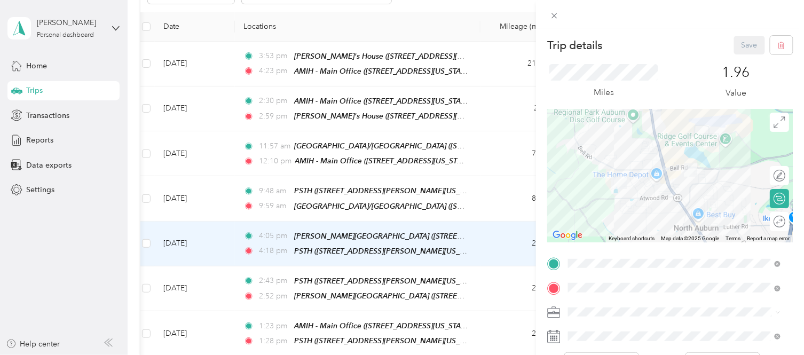
click at [633, 194] on div at bounding box center [670, 176] width 246 height 134
click at [741, 49] on button "Save" at bounding box center [749, 45] width 31 height 19
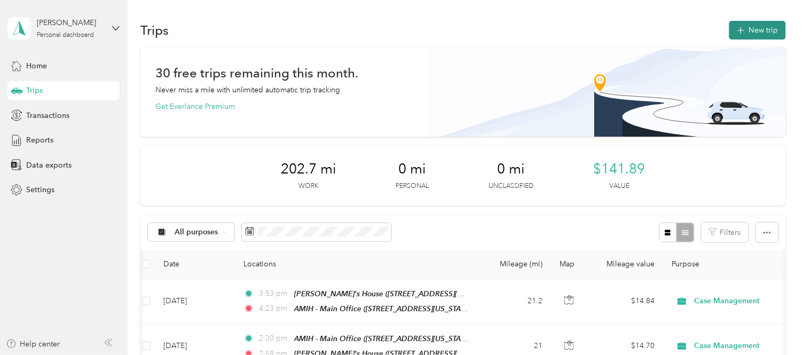
click at [749, 29] on button "New trip" at bounding box center [758, 30] width 57 height 19
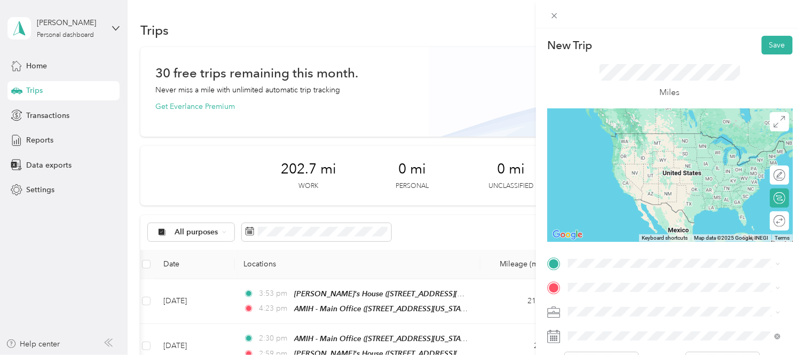
click at [632, 146] on div "TEAM PSTH [STREET_ADDRESS][PERSON_NAME][US_STATE]" at bounding box center [672, 140] width 166 height 26
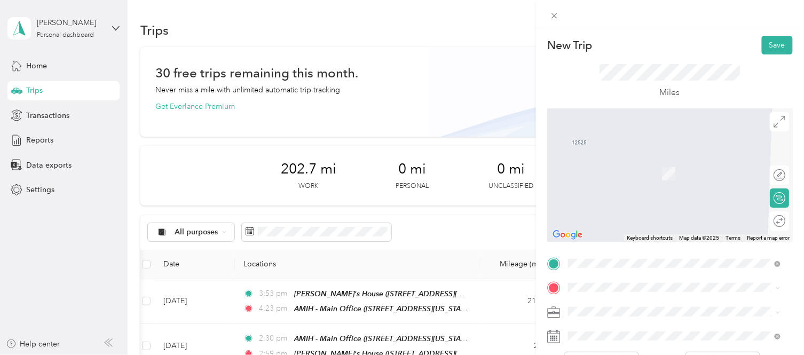
click at [656, 169] on div "TEAM AMIH - Main Office [STREET_ADDRESS][US_STATE]" at bounding box center [642, 164] width 107 height 26
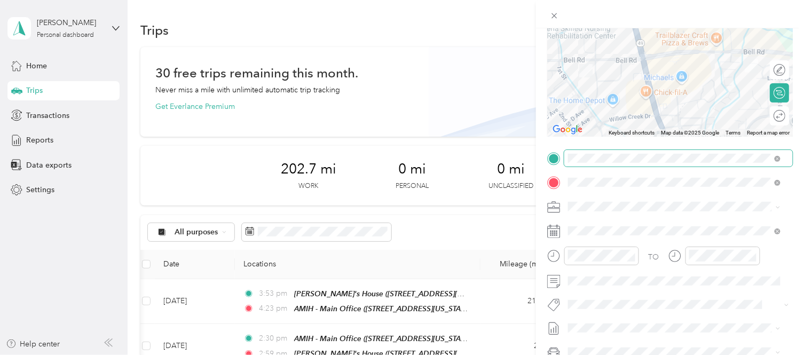
scroll to position [106, 0]
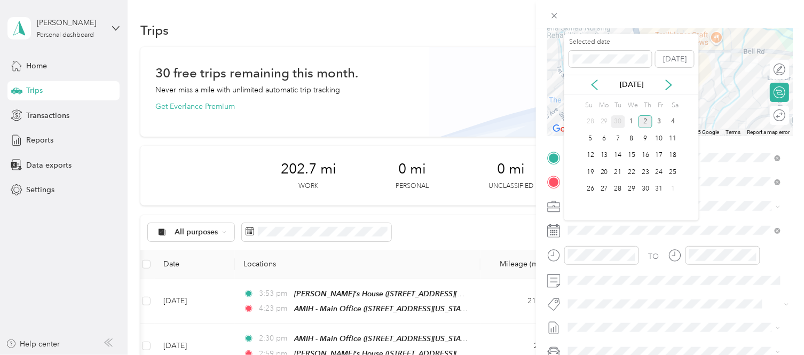
click at [616, 124] on div "30" at bounding box center [618, 121] width 14 height 13
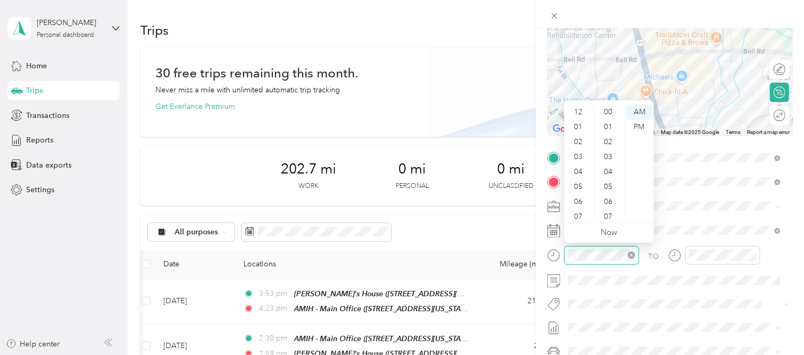
scroll to position [64, 0]
click at [581, 107] on div "04" at bounding box center [580, 107] width 26 height 15
click at [610, 173] on div "28" at bounding box center [610, 172] width 26 height 15
click at [610, 173] on div "32" at bounding box center [610, 171] width 26 height 15
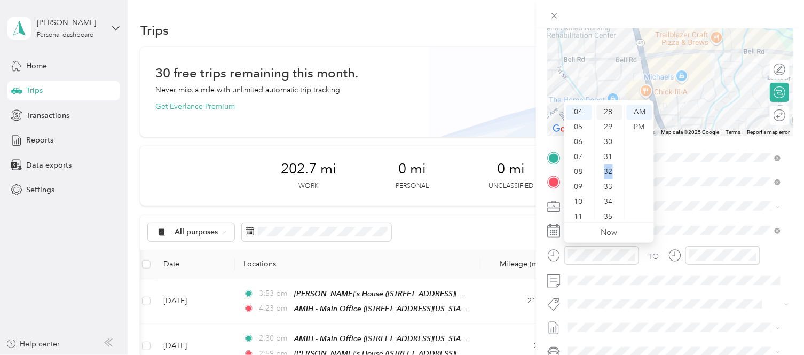
scroll to position [477, 0]
click at [641, 128] on div "PM" at bounding box center [640, 127] width 26 height 15
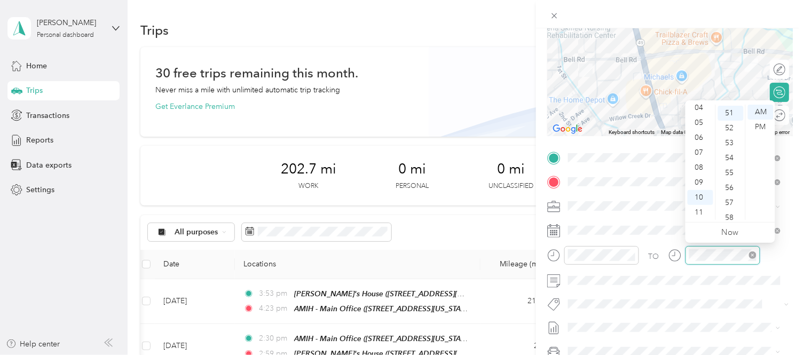
scroll to position [762, 0]
click at [698, 109] on div "04" at bounding box center [701, 107] width 26 height 15
click at [732, 216] on div "38" at bounding box center [731, 221] width 26 height 15
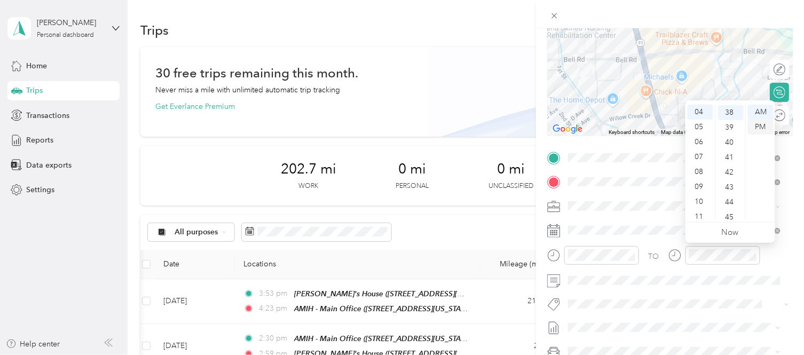
click at [763, 129] on div "PM" at bounding box center [761, 127] width 26 height 15
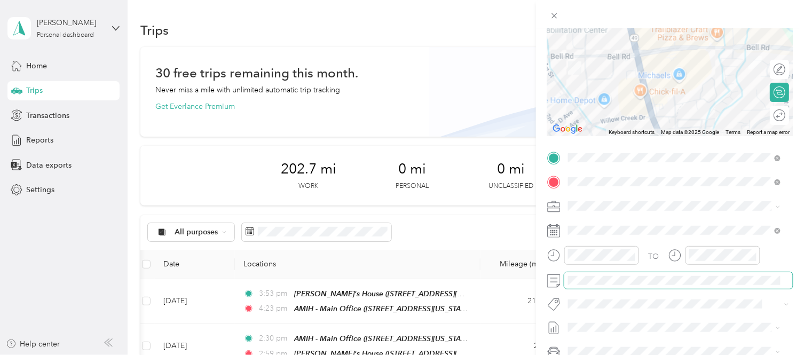
scroll to position [0, 0]
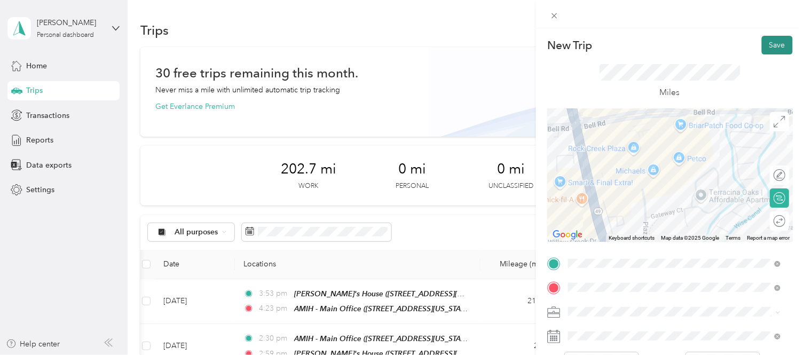
click at [766, 50] on button "Save" at bounding box center [777, 45] width 31 height 19
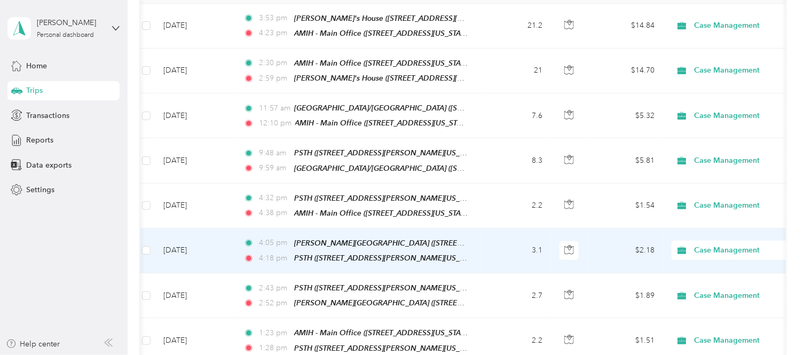
scroll to position [276, 0]
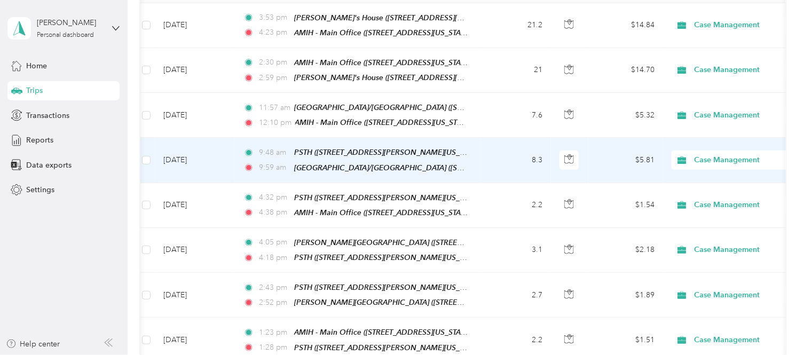
click at [475, 148] on td "9:48 am PSTH ([STREET_ADDRESS][PERSON_NAME][US_STATE]) 9:59 am Newcastle/[GEOGR…" at bounding box center [358, 160] width 246 height 45
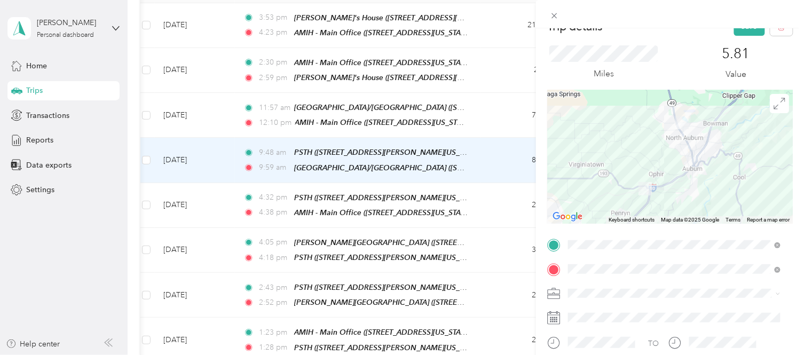
scroll to position [18, 0]
click at [738, 32] on button "Save" at bounding box center [749, 27] width 31 height 19
